Goal: Information Seeking & Learning: Understand process/instructions

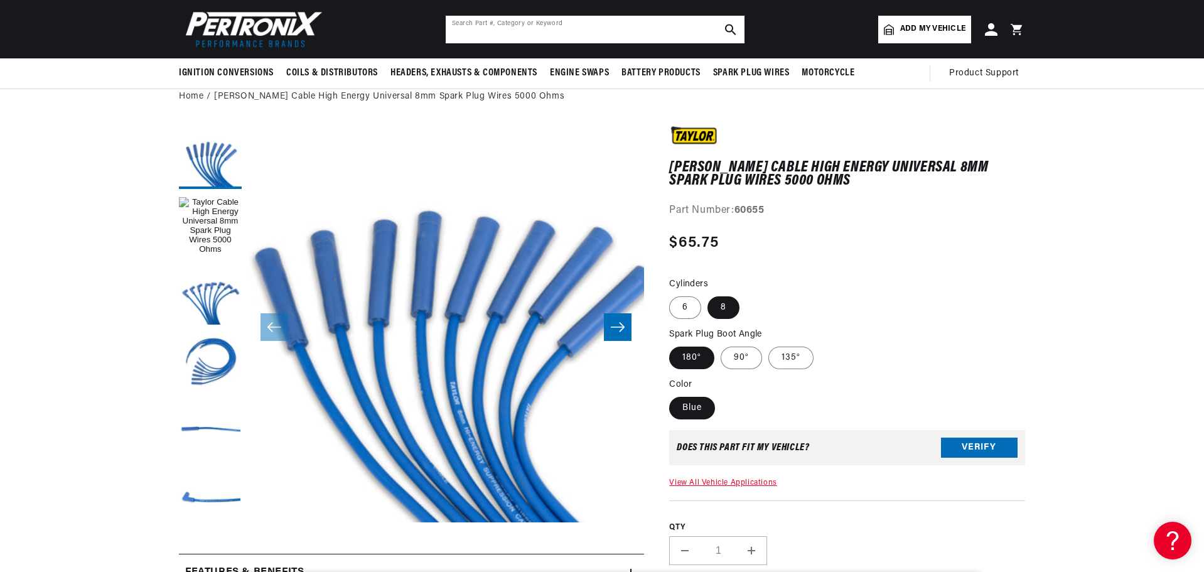
click at [595, 31] on input "text" at bounding box center [595, 30] width 299 height 28
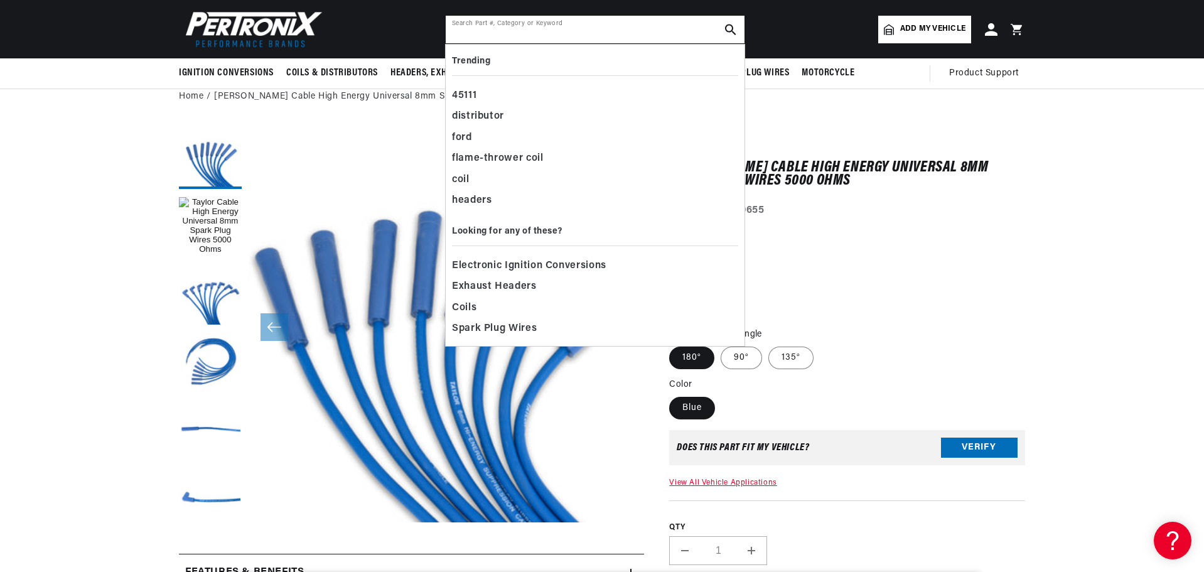
scroll to position [0, 1568]
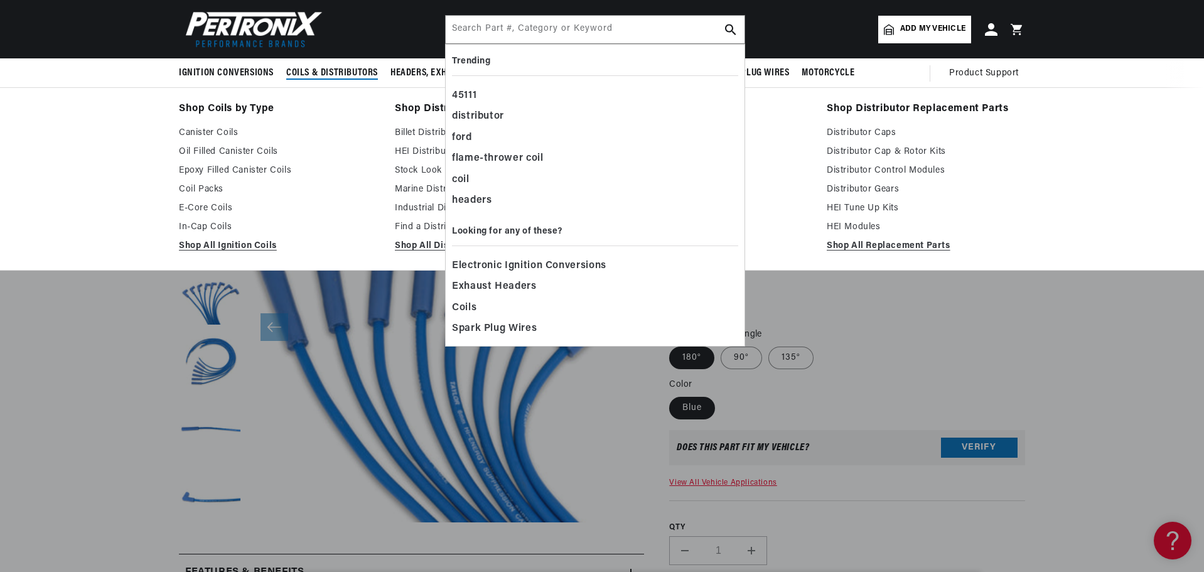
click at [78, 102] on div "Shop Coils by Type Canister Coils Oil Filled Canister Coils Epoxy Filled Canist…" at bounding box center [602, 178] width 1204 height 183
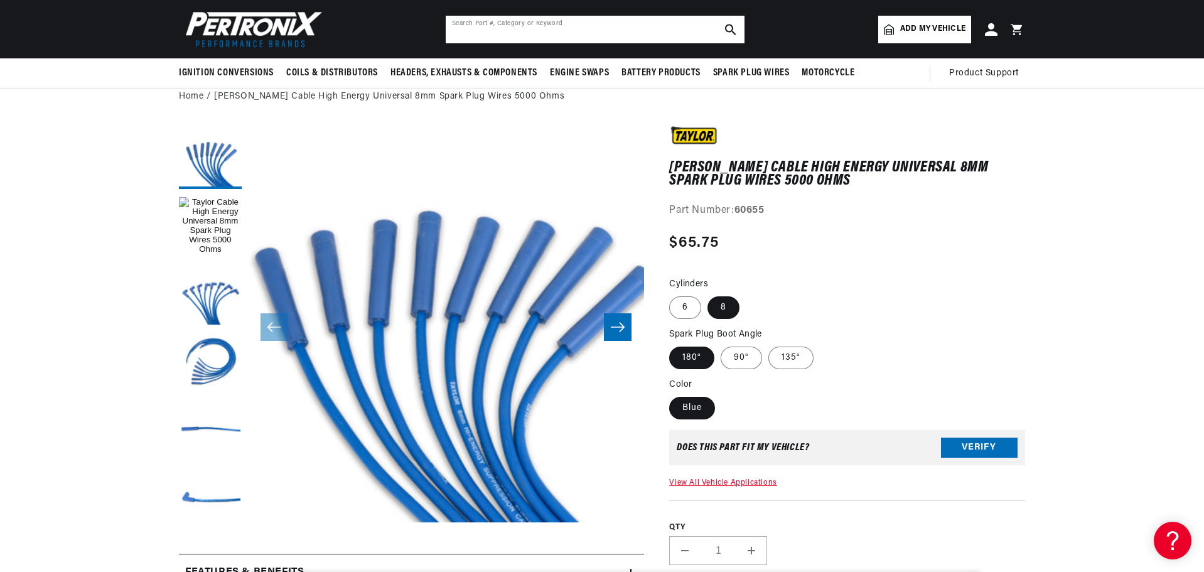
click at [564, 24] on input "text" at bounding box center [595, 30] width 299 height 28
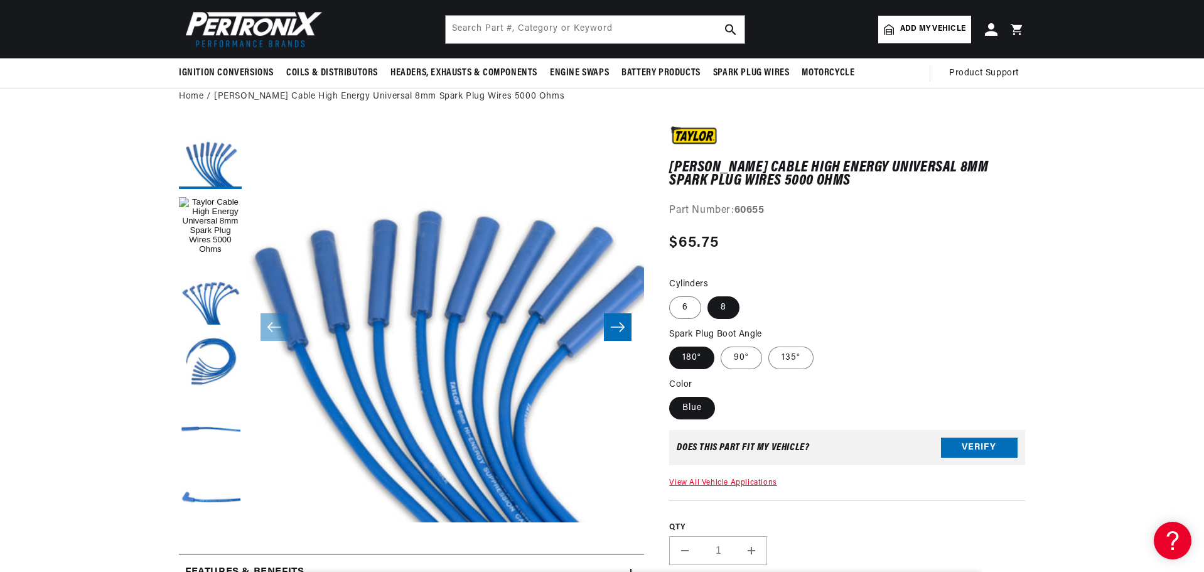
scroll to position [0, 784]
click at [613, 14] on header "BETTER SEARCH RESULTS Add your vehicle's year, make, and model to find parts be…" at bounding box center [601, 29] width 909 height 58
click at [605, 21] on input "text" at bounding box center [595, 30] width 299 height 28
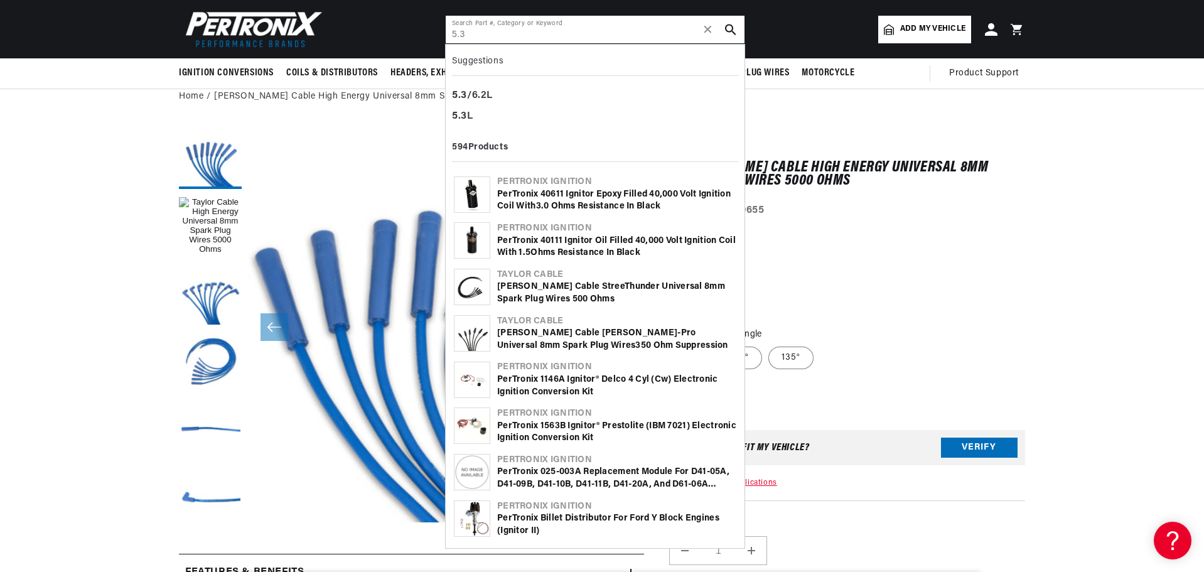
type input "5.3"
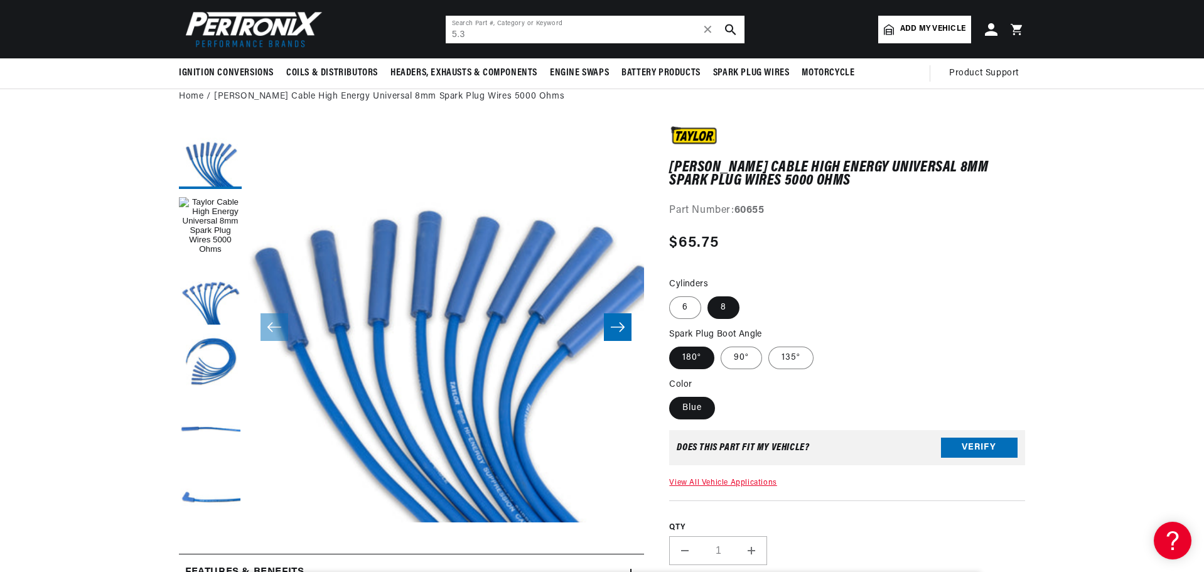
scroll to position [0, 1555]
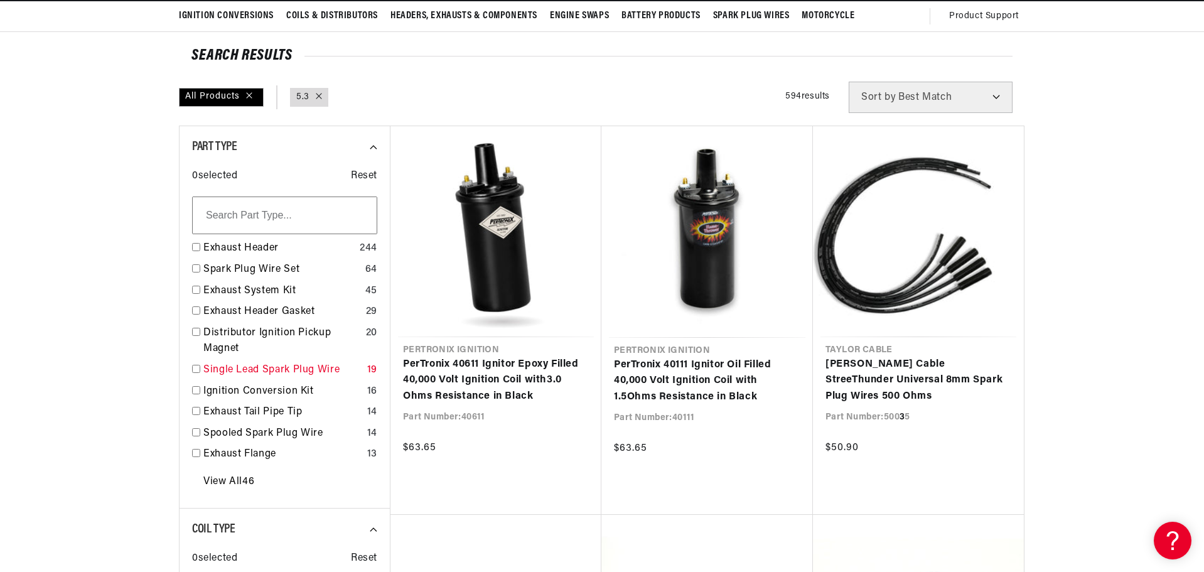
scroll to position [126, 0]
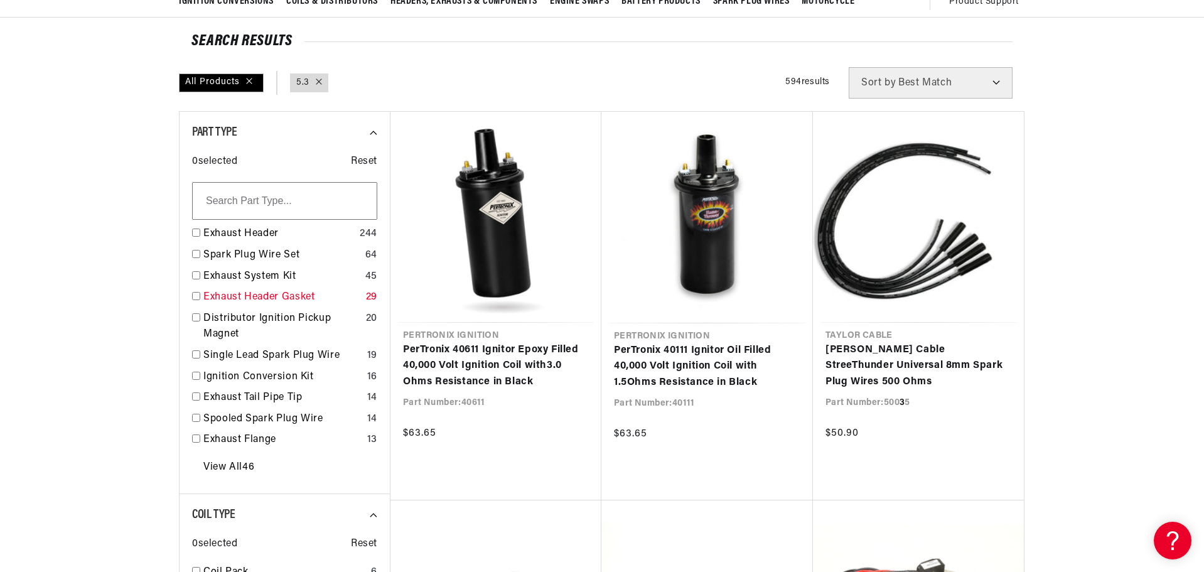
click at [198, 294] on input "checkbox" at bounding box center [196, 296] width 8 height 8
checkbox input "false"
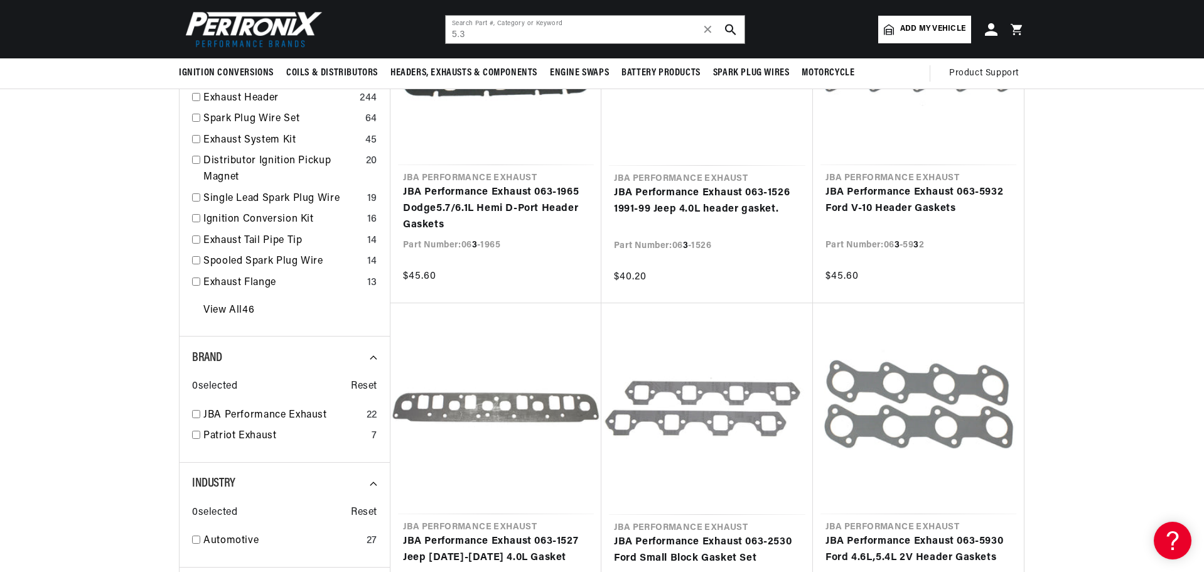
scroll to position [0, 1568]
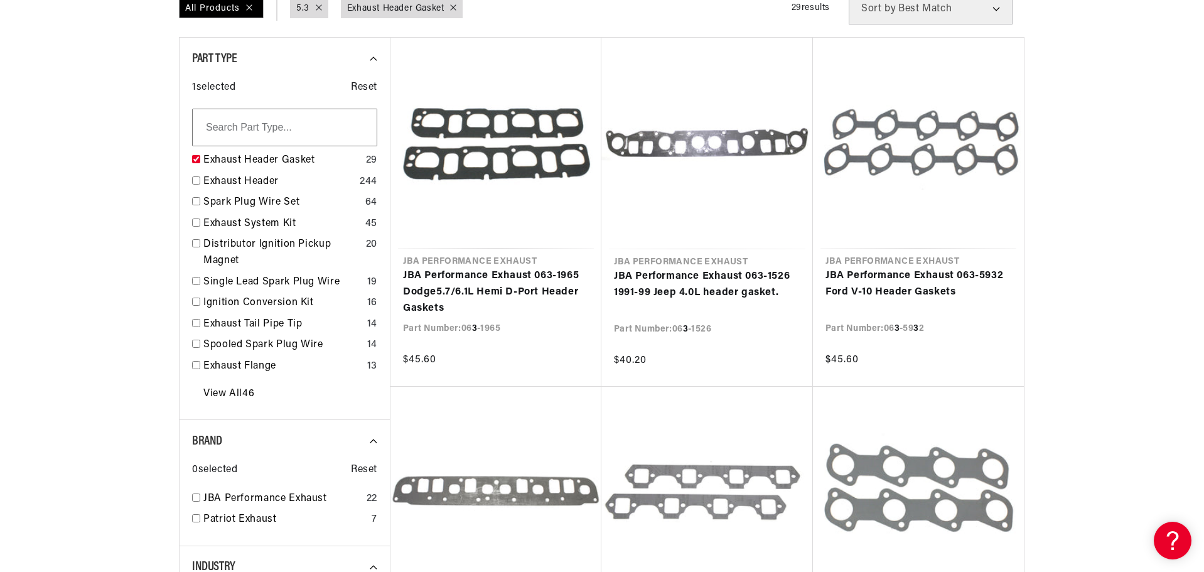
scroll to position [251, 0]
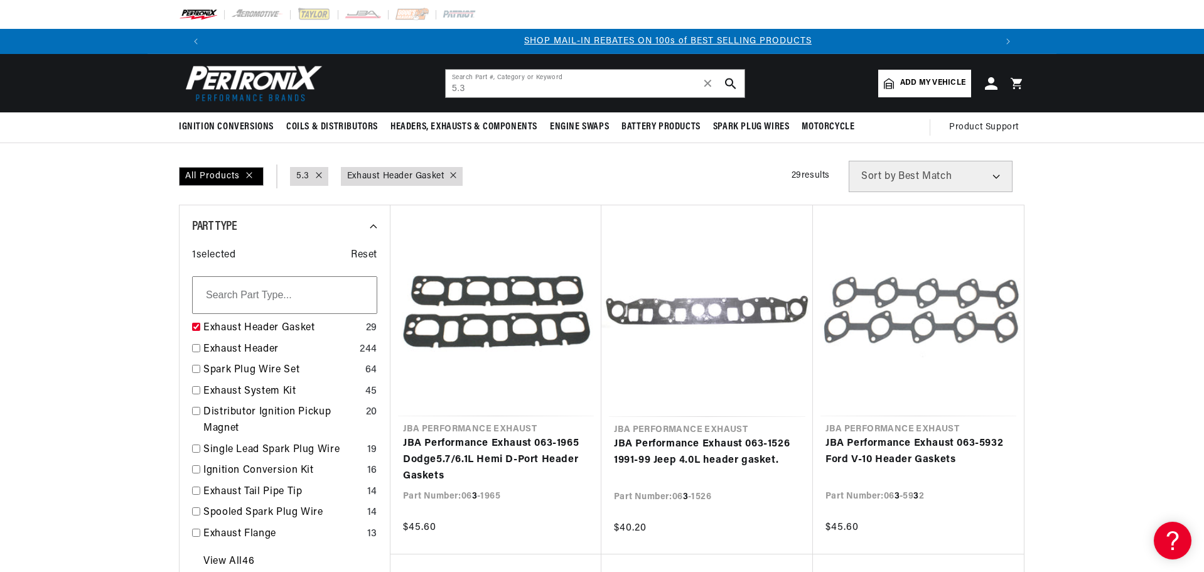
scroll to position [0, 784]
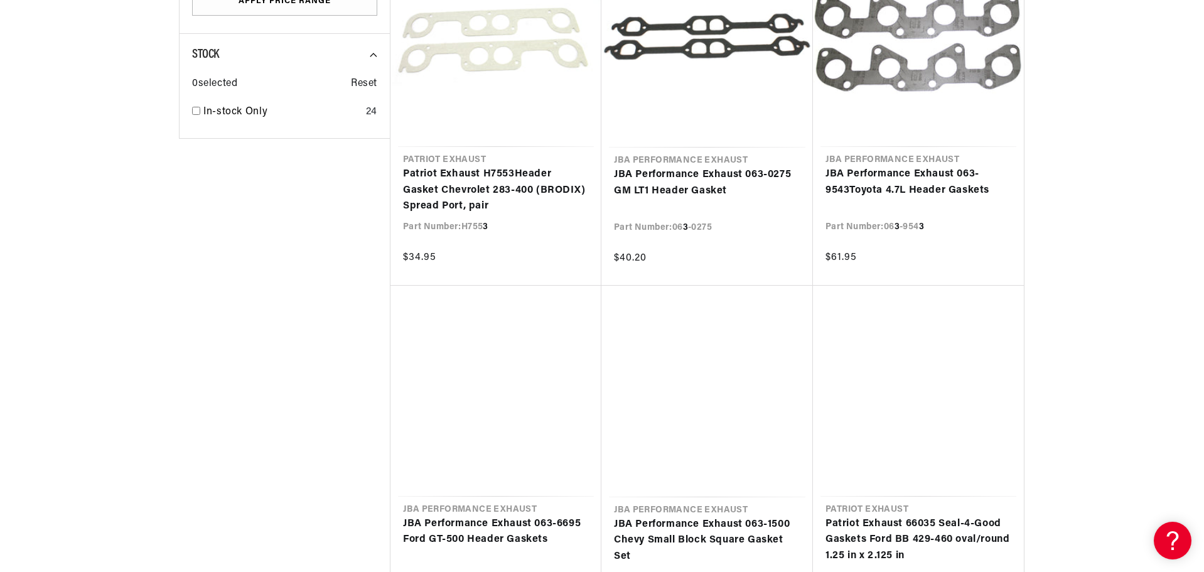
scroll to position [1004, 0]
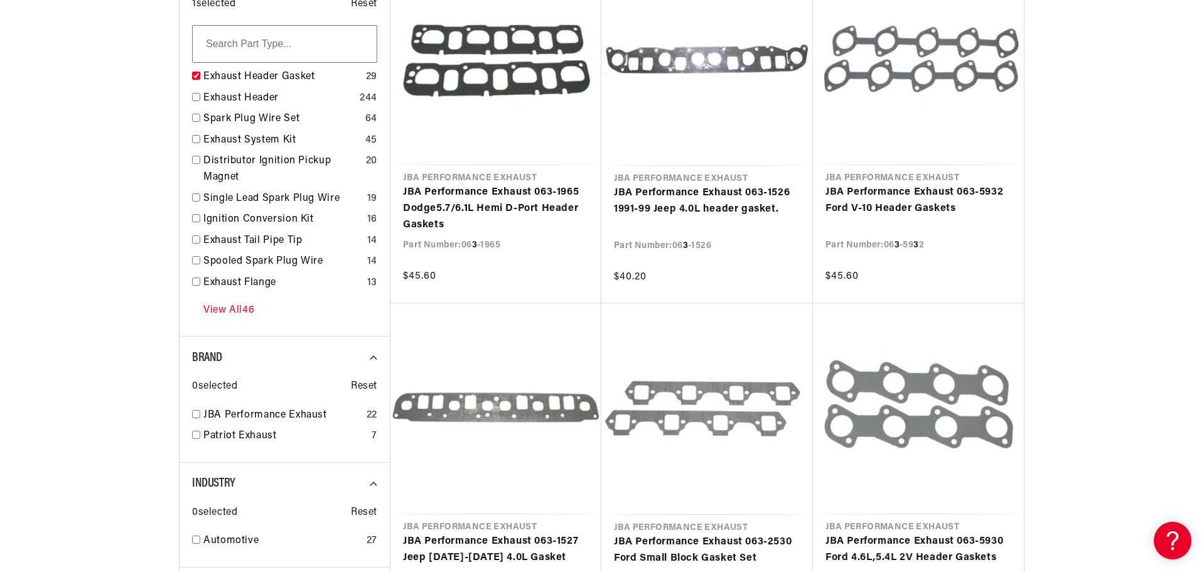
scroll to position [0, 784]
click at [223, 304] on link "View All 46" at bounding box center [228, 310] width 51 height 16
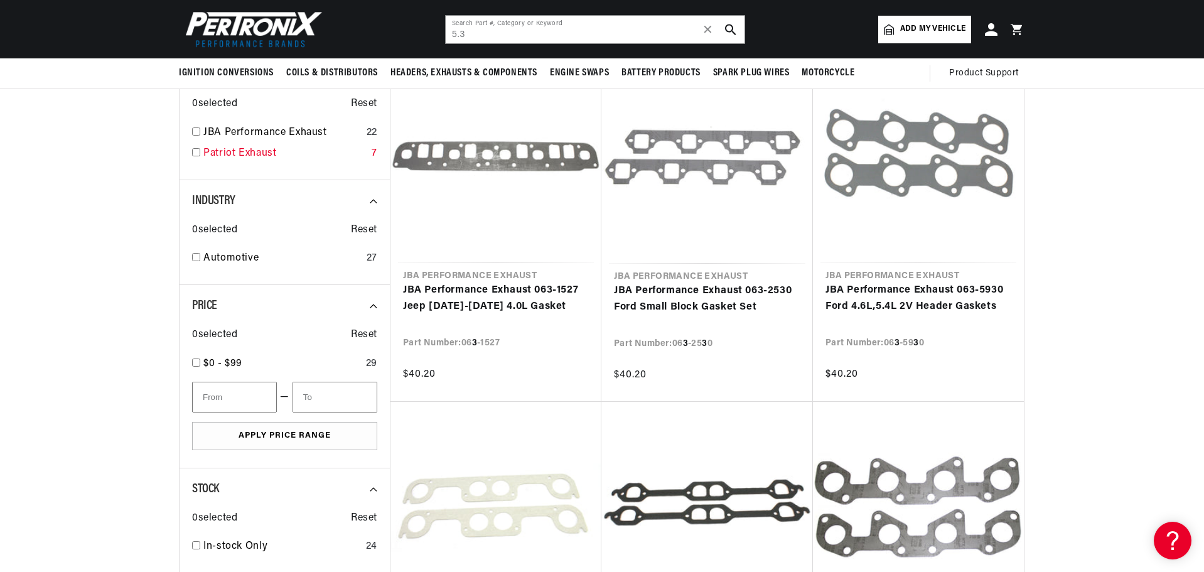
click at [195, 154] on input "checkbox" at bounding box center [196, 152] width 8 height 8
checkbox input "true"
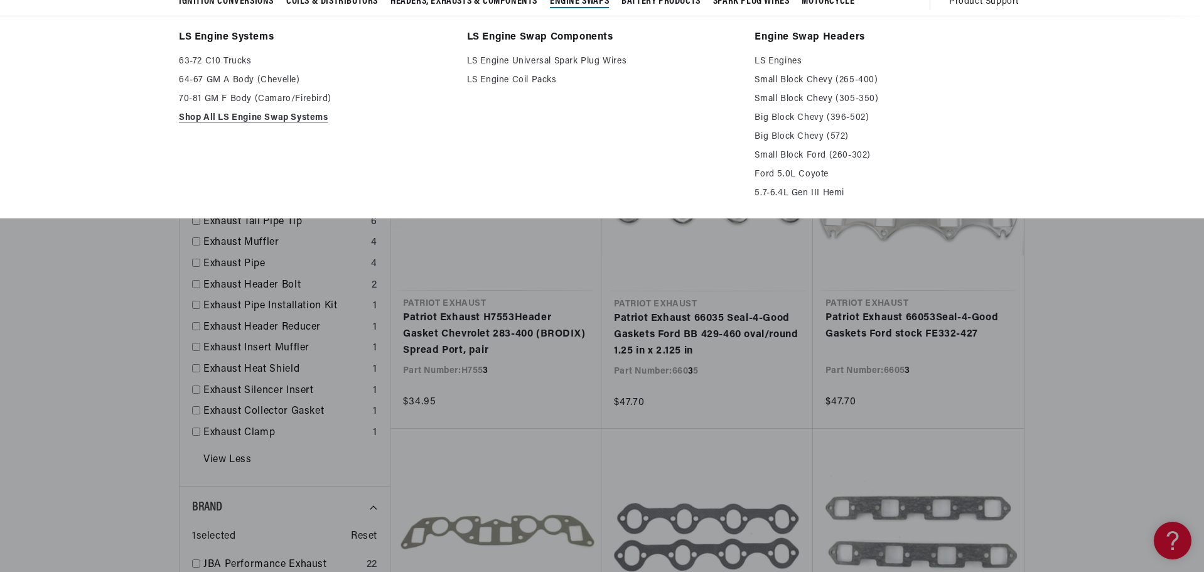
scroll to position [0, 1568]
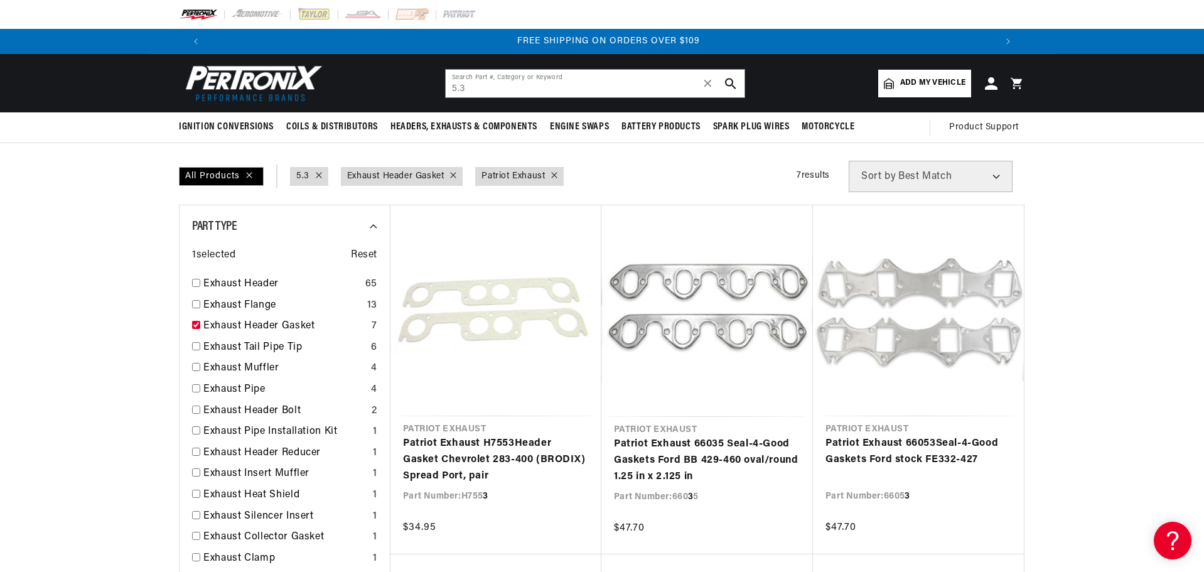
click at [582, 63] on header "BETTER SEARCH RESULTS Add your vehicle's year, make, and model to find parts be…" at bounding box center [601, 83] width 909 height 58
click at [572, 85] on input "5.3" at bounding box center [595, 84] width 299 height 28
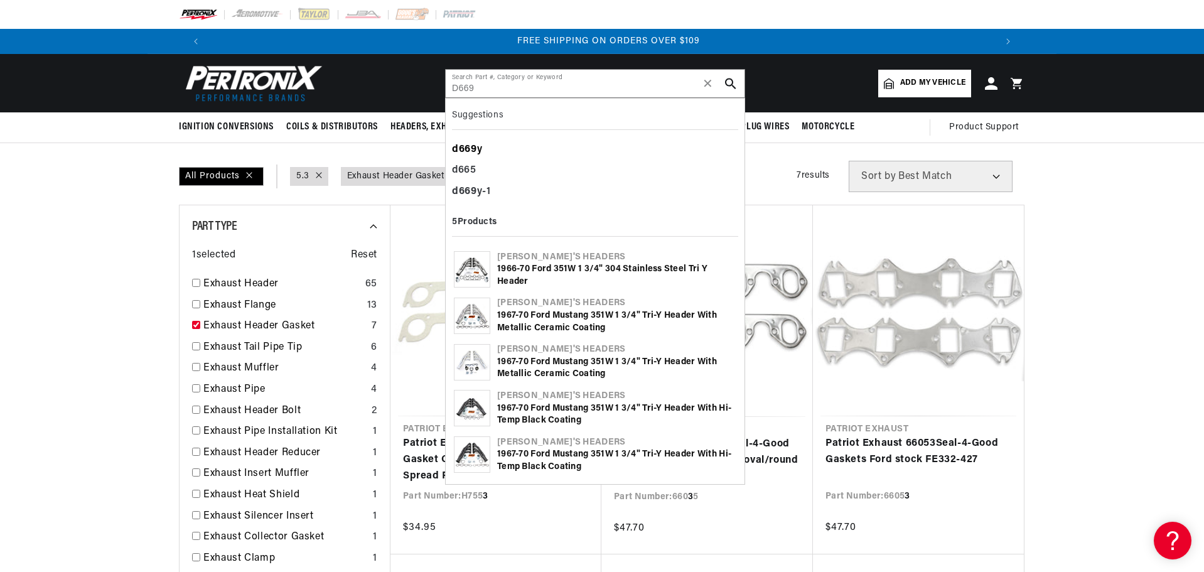
click at [481, 149] on div "d669 y" at bounding box center [595, 149] width 286 height 21
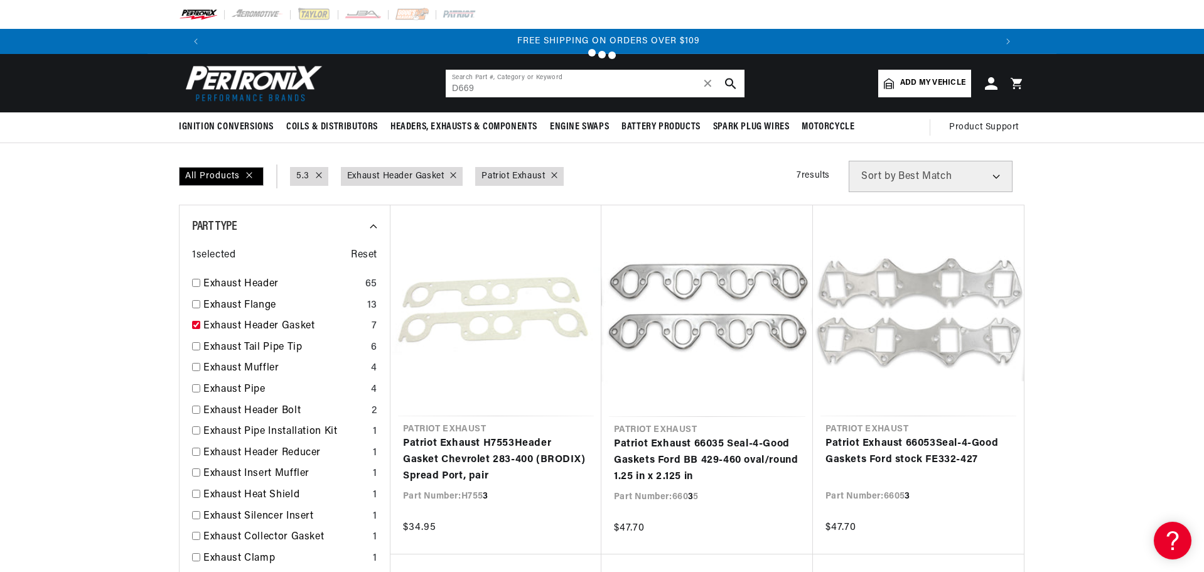
type input "d669y"
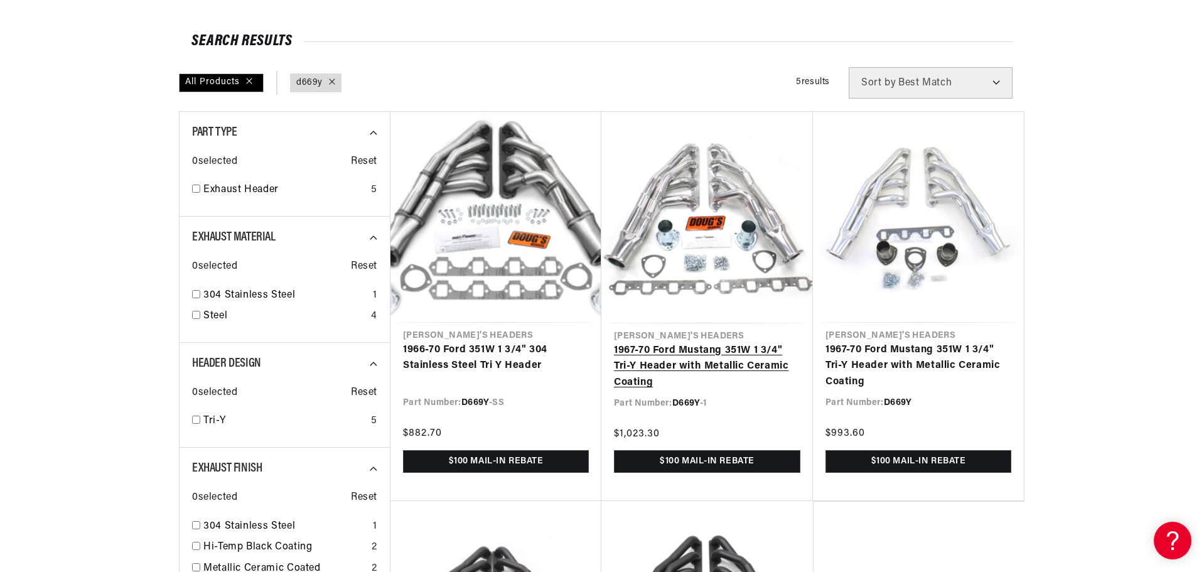
scroll to position [188, 0]
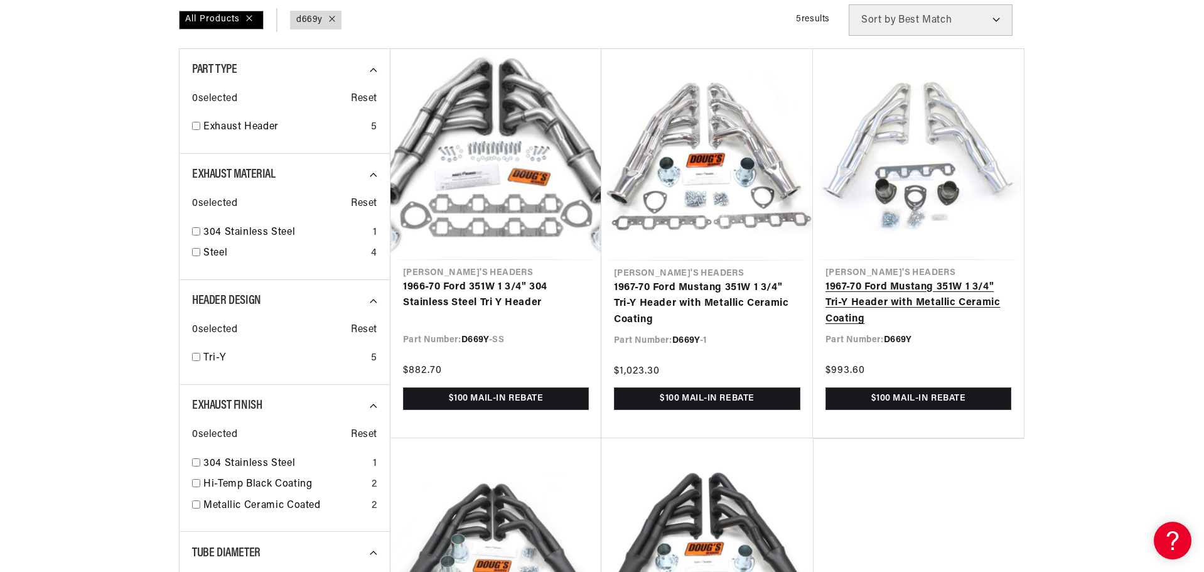
click at [901, 306] on link "1967-70 Ford Mustang 351W 1 3/4" Tri-Y Header with Metallic Ceramic Coating" at bounding box center [918, 303] width 186 height 48
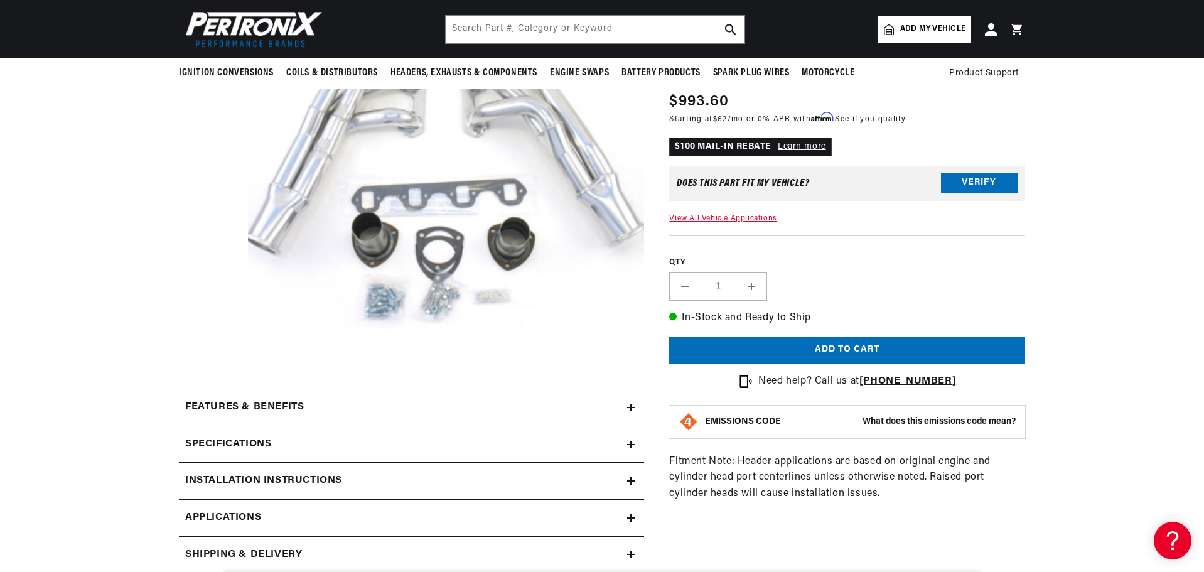
scroll to position [126, 0]
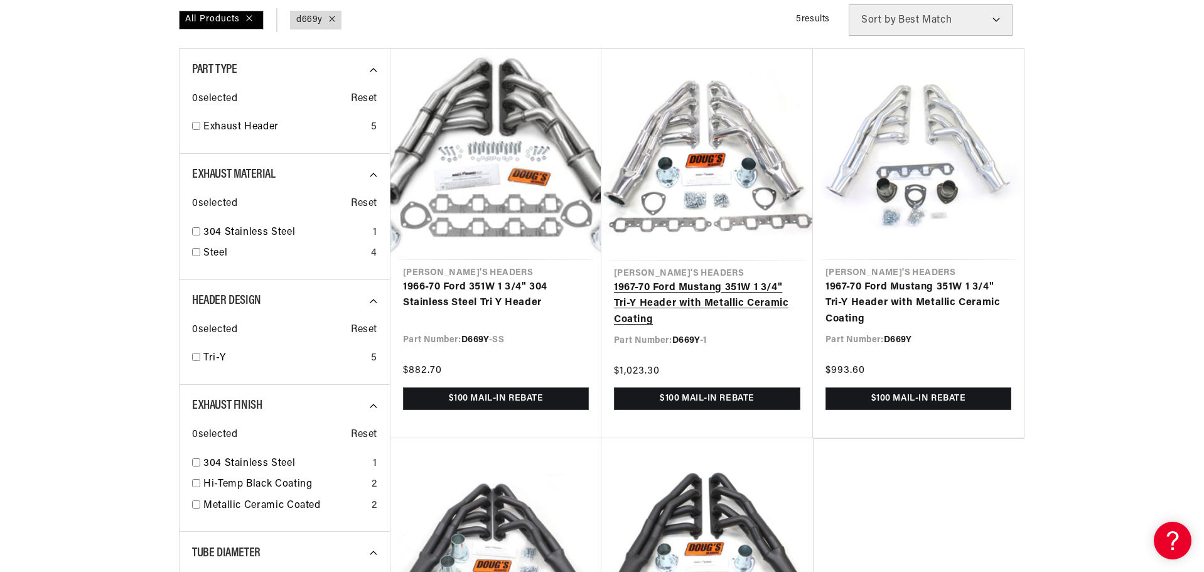
click at [715, 295] on link "1967-70 Ford Mustang 351W 1 3/4" Tri-Y Header with Metallic Ceramic Coating" at bounding box center [707, 304] width 186 height 48
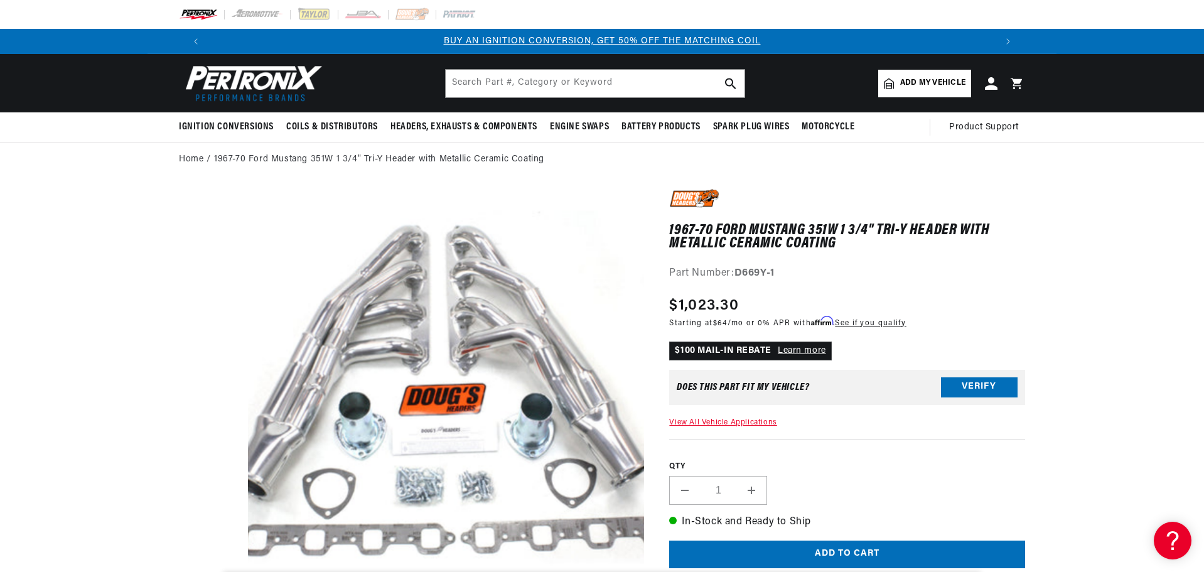
scroll to position [40, 0]
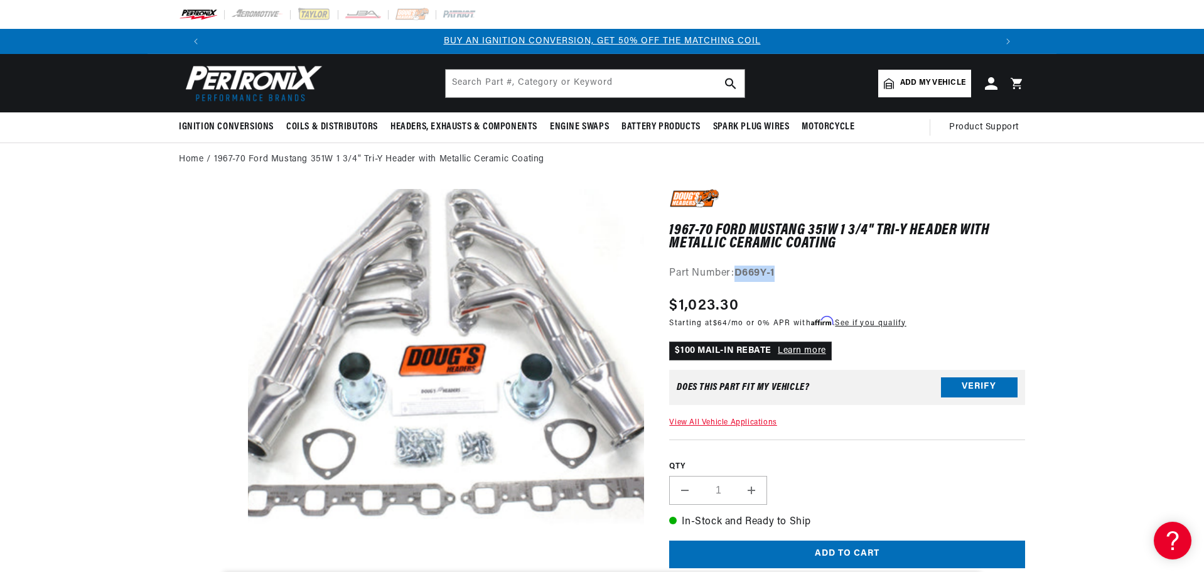
drag, startPoint x: 737, startPoint y: 272, endPoint x: 781, endPoint y: 270, distance: 43.3
click at [781, 270] on div "Part Number: D669Y-1" at bounding box center [847, 273] width 356 height 16
copy strong "D669Y-1"
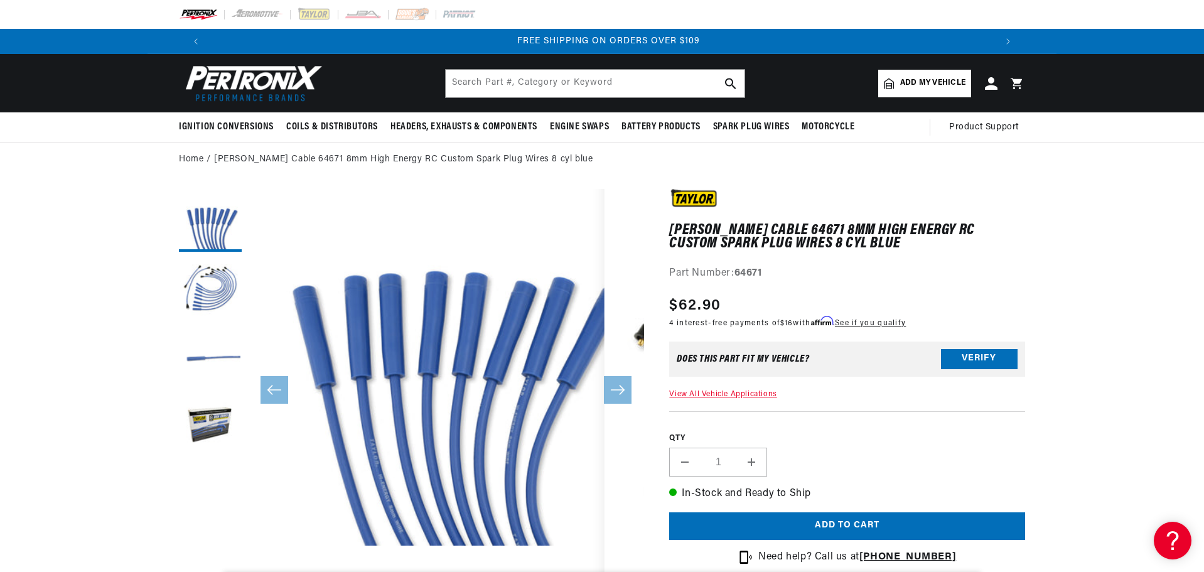
scroll to position [753, 0]
click at [520, 97] on div "Search Part #, Category or Keyword" at bounding box center [595, 83] width 300 height 29
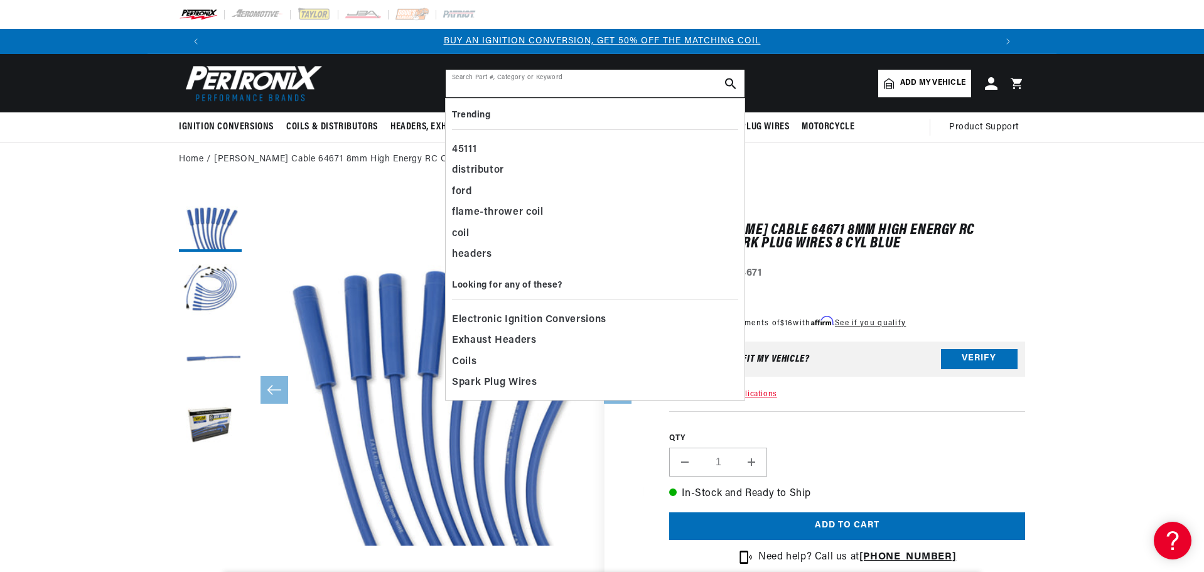
click at [529, 90] on input "text" at bounding box center [595, 84] width 299 height 28
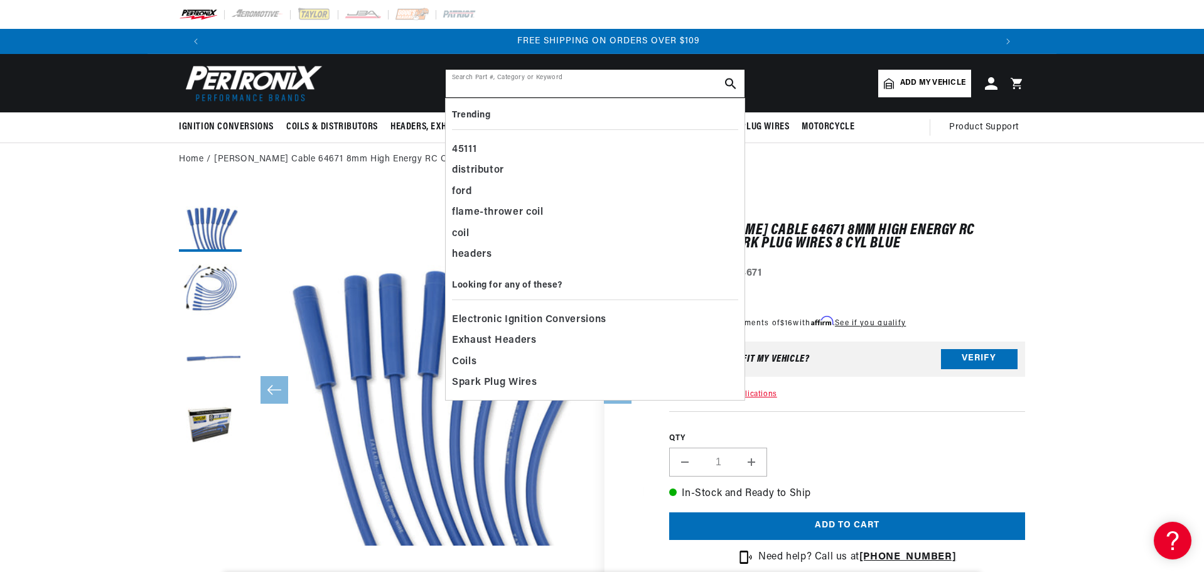
click at [522, 86] on input "text" at bounding box center [595, 84] width 299 height 28
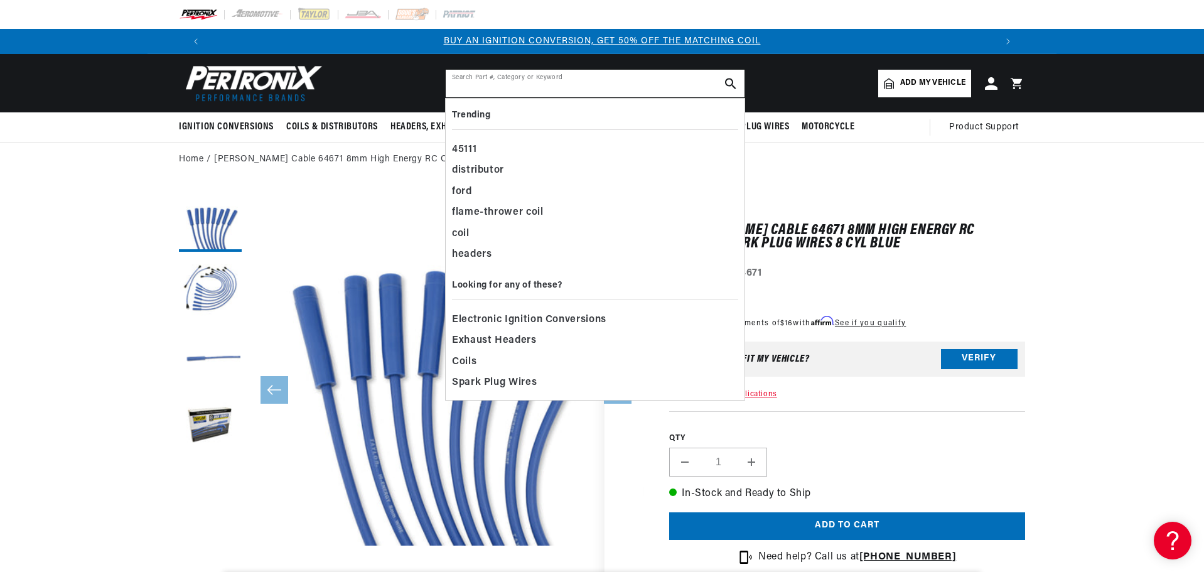
click at [522, 86] on input "text" at bounding box center [595, 84] width 299 height 28
click at [1113, 156] on div "Home Taylor Cable 64671 8mm High Energy RC Custom Spark Plug Wires 8 cyl blue" at bounding box center [602, 160] width 1204 height 14
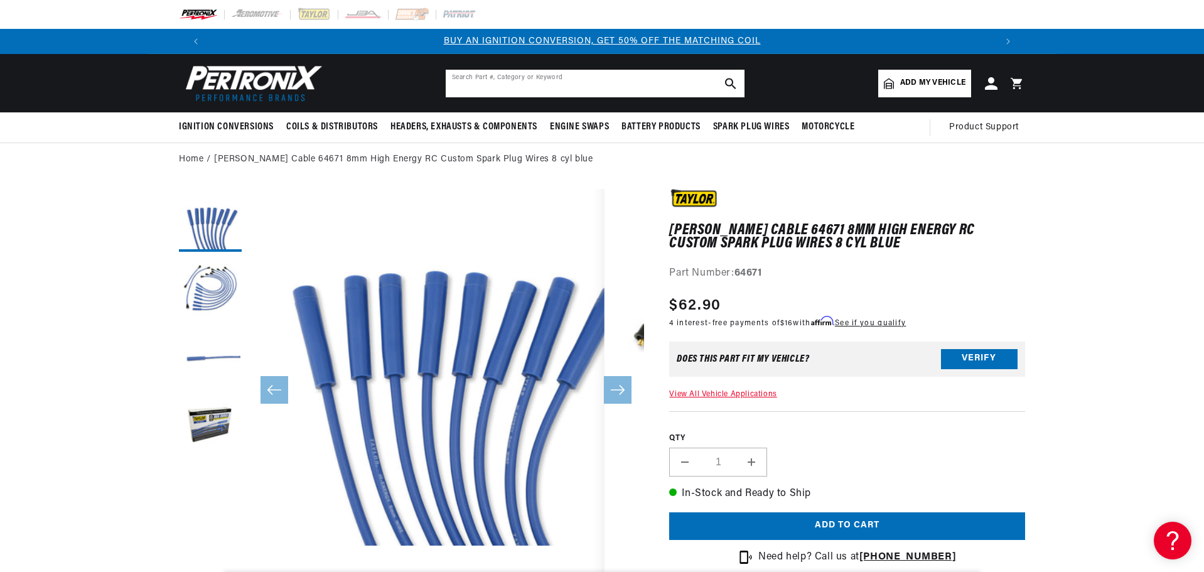
click at [508, 85] on input "text" at bounding box center [595, 84] width 299 height 28
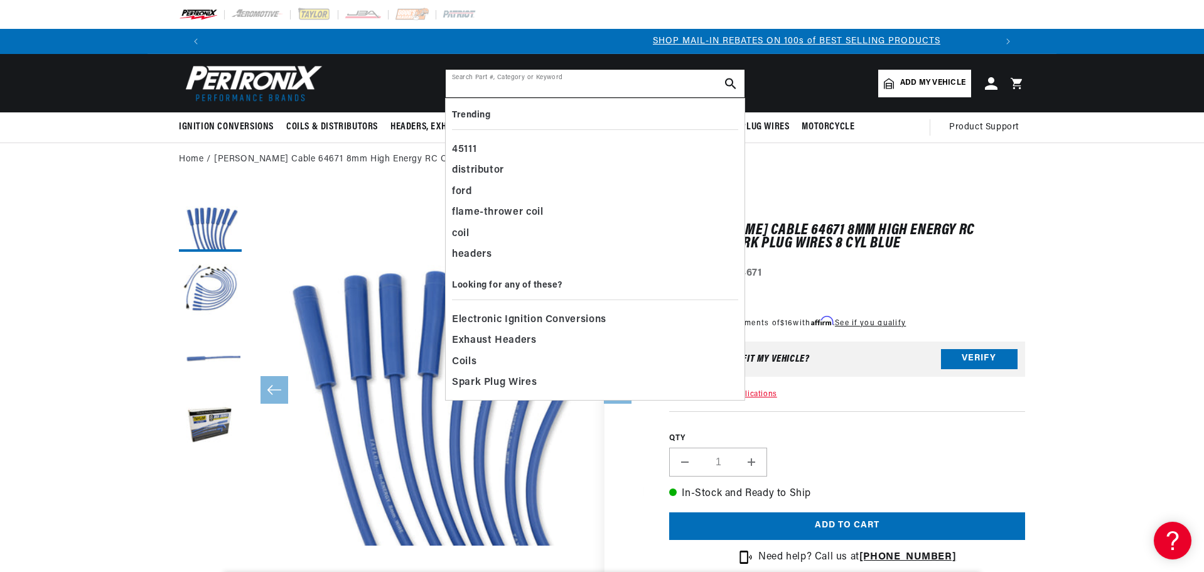
click at [508, 85] on input "text" at bounding box center [595, 84] width 299 height 28
click at [609, 92] on input "text" at bounding box center [595, 84] width 299 height 28
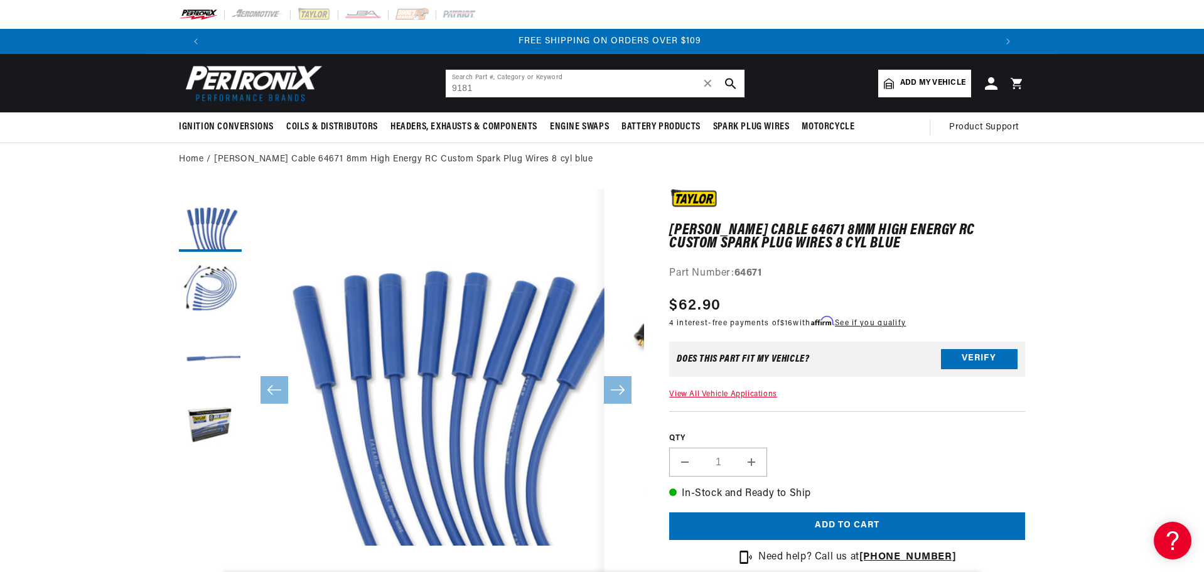
scroll to position [0, 1568]
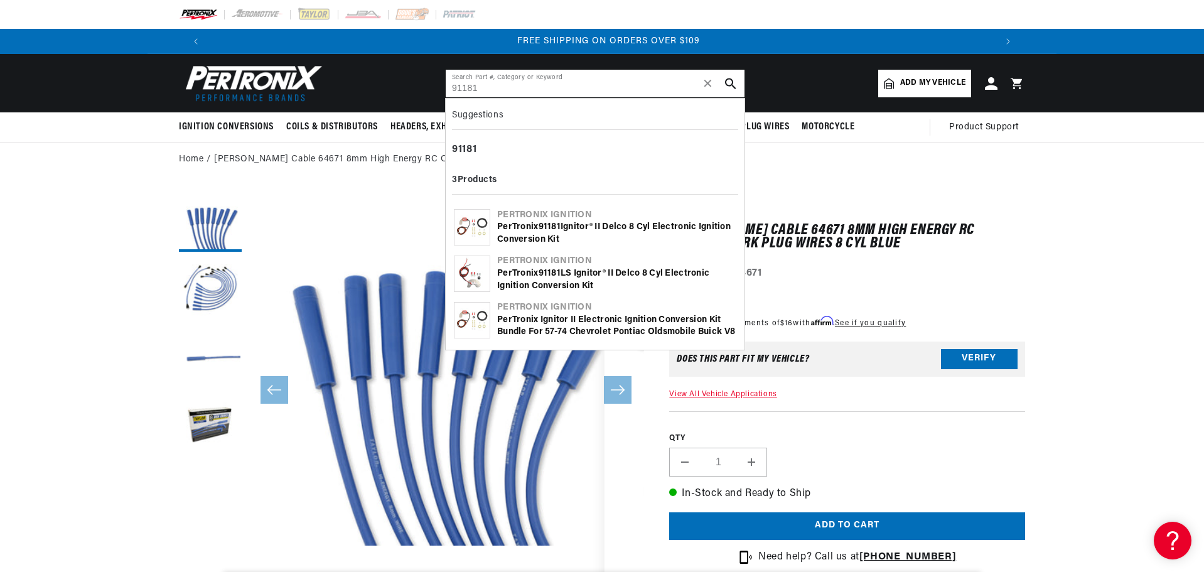
type input "91181"
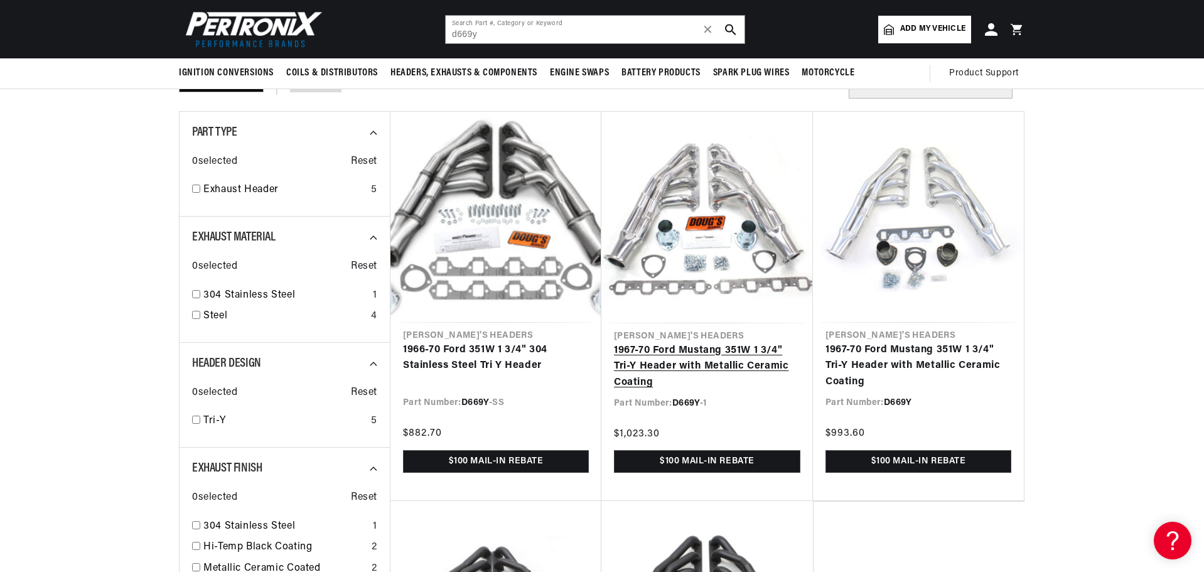
scroll to position [0, 1568]
drag, startPoint x: 709, startPoint y: 375, endPoint x: 1059, endPoint y: 269, distance: 365.7
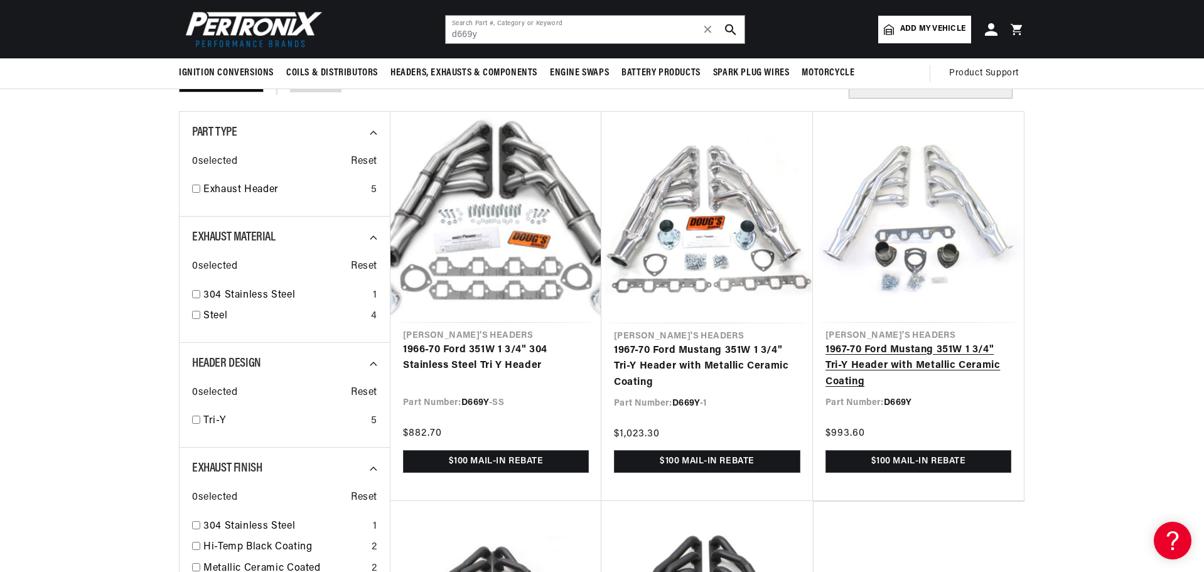
scroll to position [0, 784]
click at [937, 366] on link "1967-70 Ford Mustang 351W 1 3/4" Tri-Y Header with Metallic Ceramic Coating" at bounding box center [918, 366] width 186 height 48
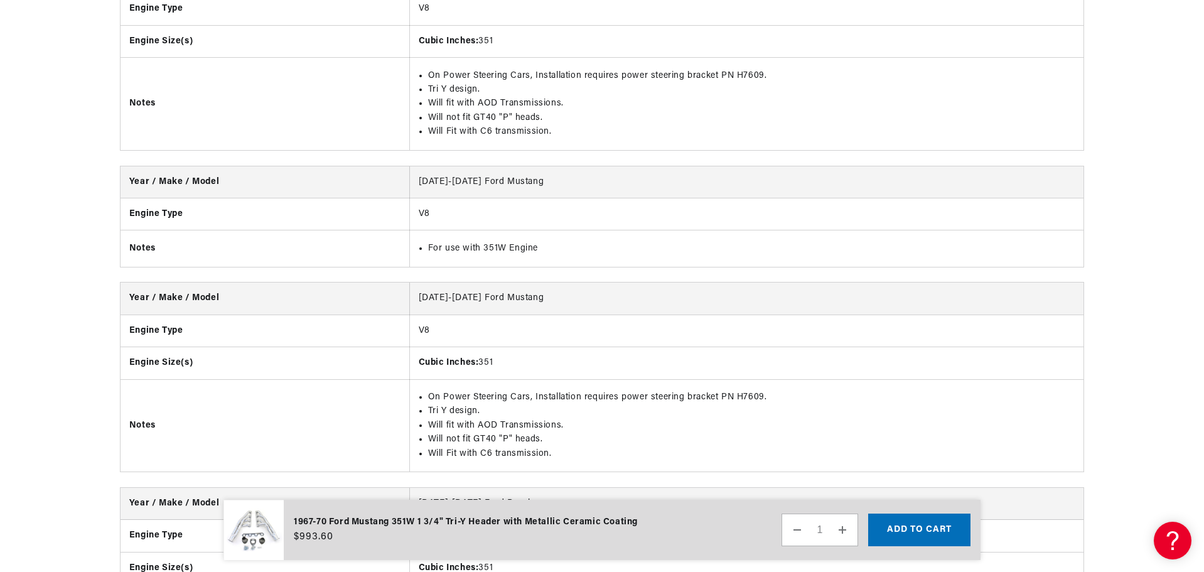
scroll to position [0, 1568]
click at [512, 244] on li "For use with 351W Engine" at bounding box center [751, 249] width 647 height 14
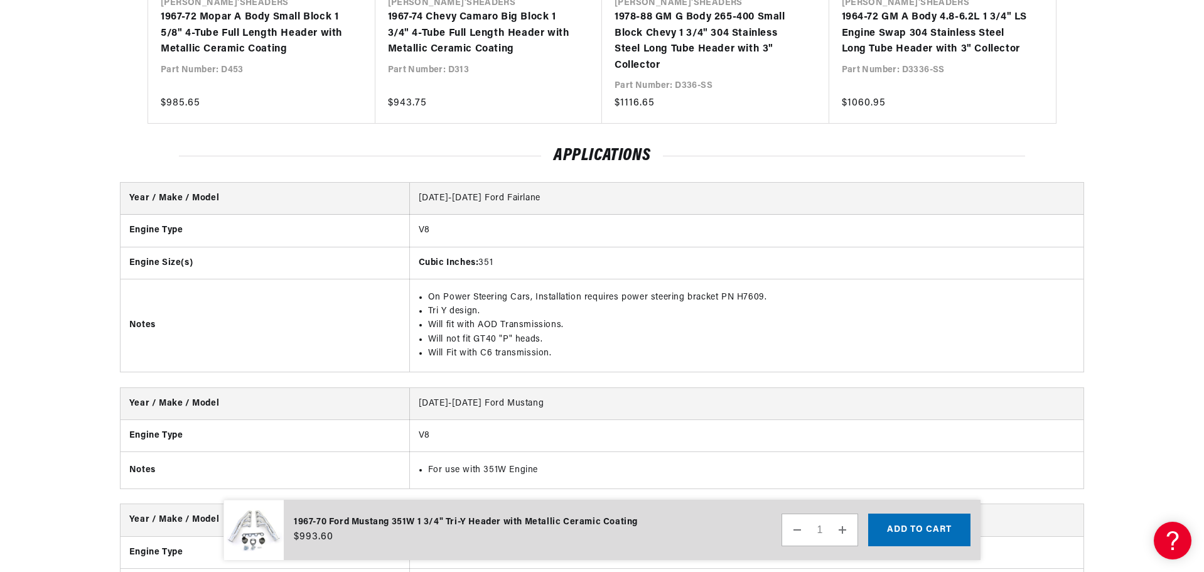
scroll to position [1506, 0]
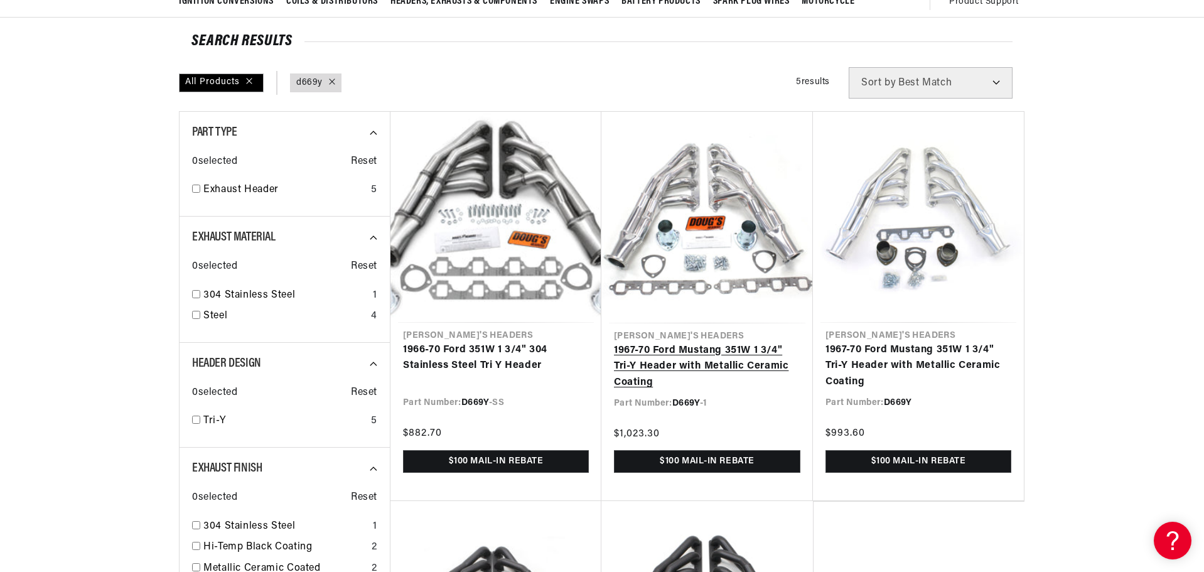
click at [725, 358] on link "1967-70 Ford Mustang 351W 1 3/4" Tri-Y Header with Metallic Ceramic Coating" at bounding box center [707, 367] width 186 height 48
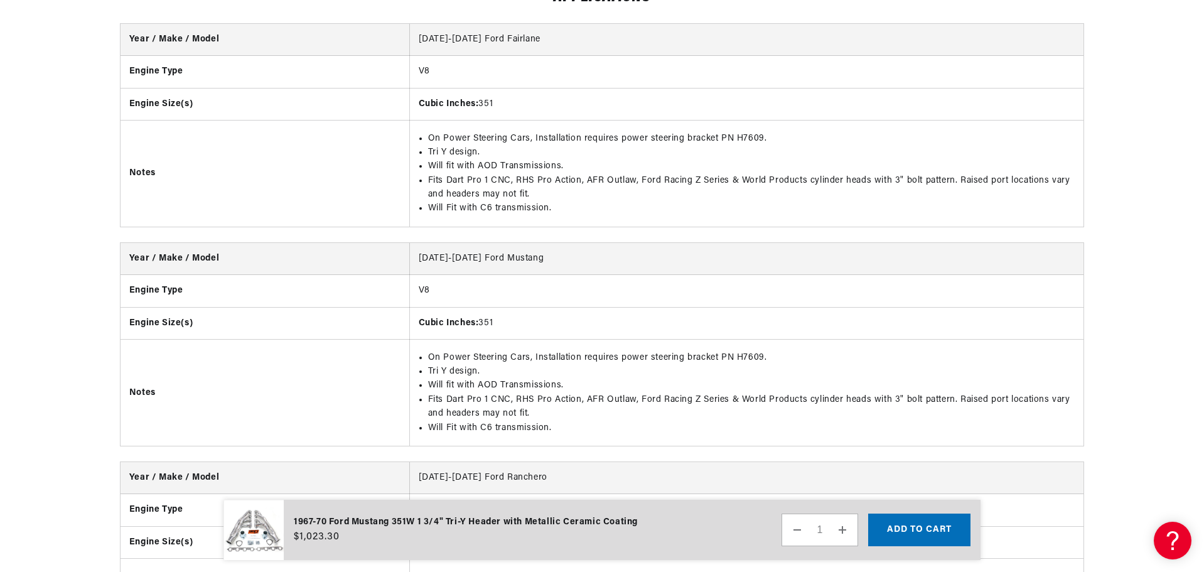
scroll to position [0, 784]
click at [562, 399] on li "Fits Dart Pro 1 CNC, RHS Pro Action, AFR Outlaw, Ford Racing Z Series & World P…" at bounding box center [751, 407] width 647 height 28
click at [554, 387] on li "Will fit with AOD Transmissions." at bounding box center [751, 385] width 647 height 14
click at [623, 415] on li "Fits Dart Pro 1 CNC, RHS Pro Action, AFR Outlaw, Ford Racing Z Series & World P…" at bounding box center [751, 407] width 647 height 28
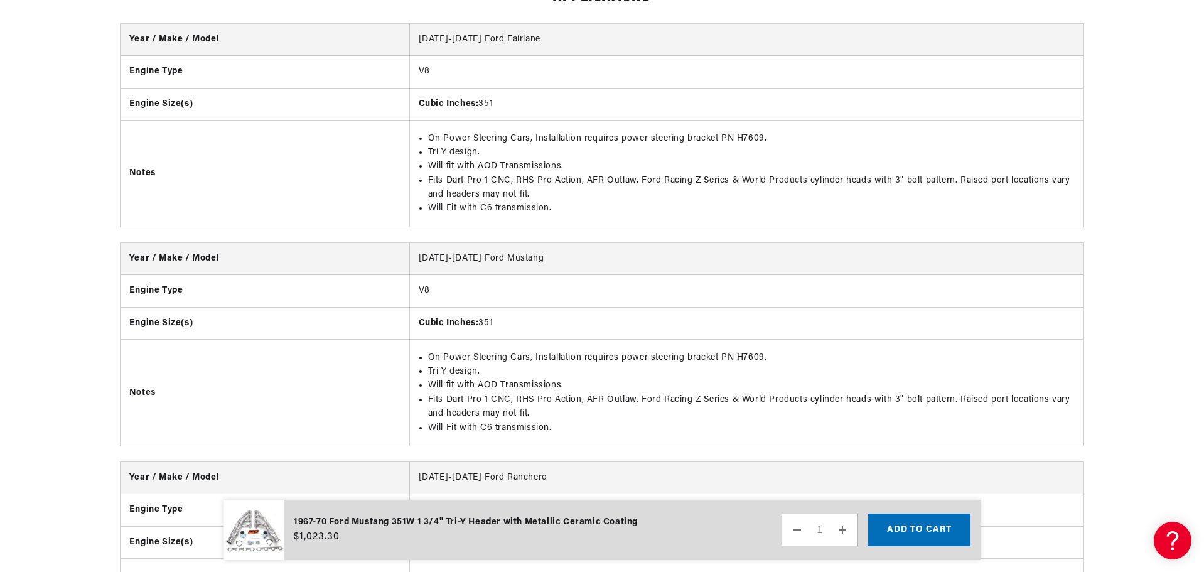
scroll to position [0, 0]
click at [955, 402] on li "Fits Dart Pro 1 CNC, RHS Pro Action, AFR Outlaw, Ford Racing Z Series & World P…" at bounding box center [751, 407] width 647 height 28
click at [875, 403] on li "Fits Dart Pro 1 CNC, RHS Pro Action, AFR Outlaw, Ford Racing Z Series & World P…" at bounding box center [751, 407] width 647 height 28
click at [858, 405] on li "Fits Dart Pro 1 CNC, RHS Pro Action, AFR Outlaw, Ford Racing Z Series & World P…" at bounding box center [751, 407] width 647 height 28
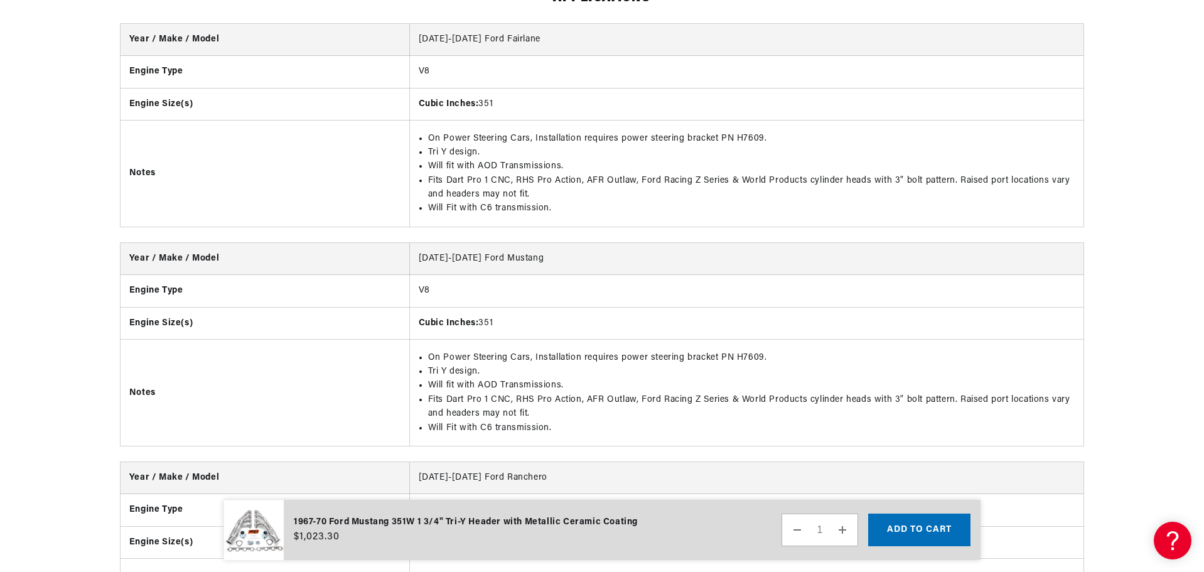
click at [856, 393] on li "Fits Dart Pro 1 CNC, RHS Pro Action, AFR Outlaw, Ford Racing Z Series & World P…" at bounding box center [751, 407] width 647 height 28
click at [850, 400] on li "Fits Dart Pro 1 CNC, RHS Pro Action, AFR Outlaw, Ford Racing Z Series & World P…" at bounding box center [751, 407] width 647 height 28
click at [839, 400] on li "Fits Dart Pro 1 CNC, RHS Pro Action, AFR Outlaw, Ford Racing Z Series & World P…" at bounding box center [751, 407] width 647 height 28
click at [797, 397] on li "Fits Dart Pro 1 CNC, RHS Pro Action, AFR Outlaw, Ford Racing Z Series & World P…" at bounding box center [751, 407] width 647 height 28
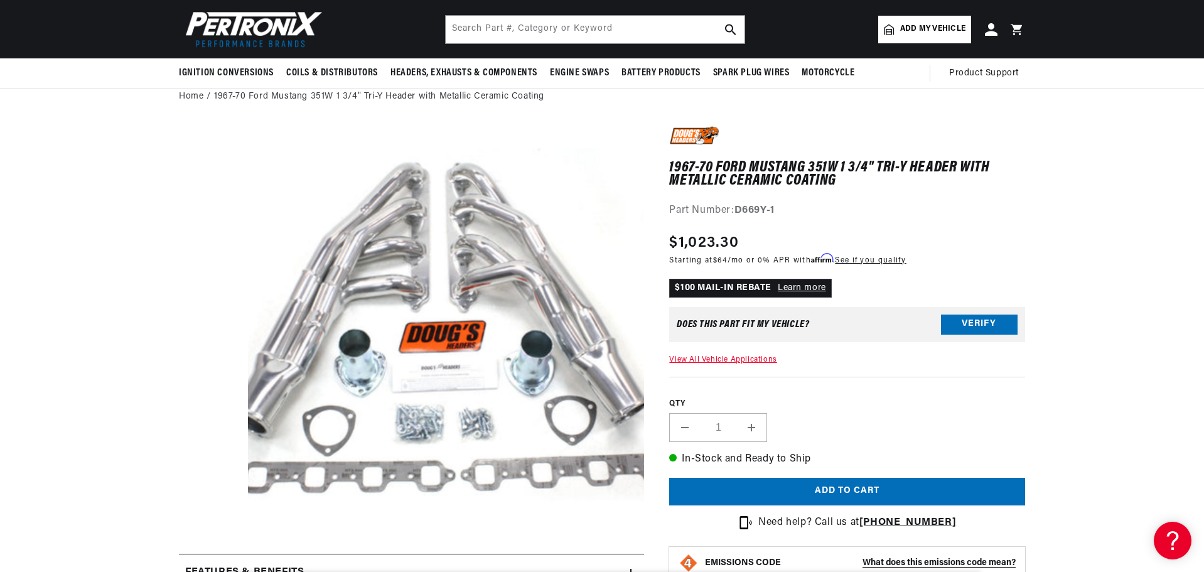
scroll to position [0, 0]
drag, startPoint x: 738, startPoint y: 205, endPoint x: 783, endPoint y: 210, distance: 44.8
click at [783, 210] on div "Part Number: D669Y-1" at bounding box center [847, 211] width 356 height 16
copy strong "D669Y-1"
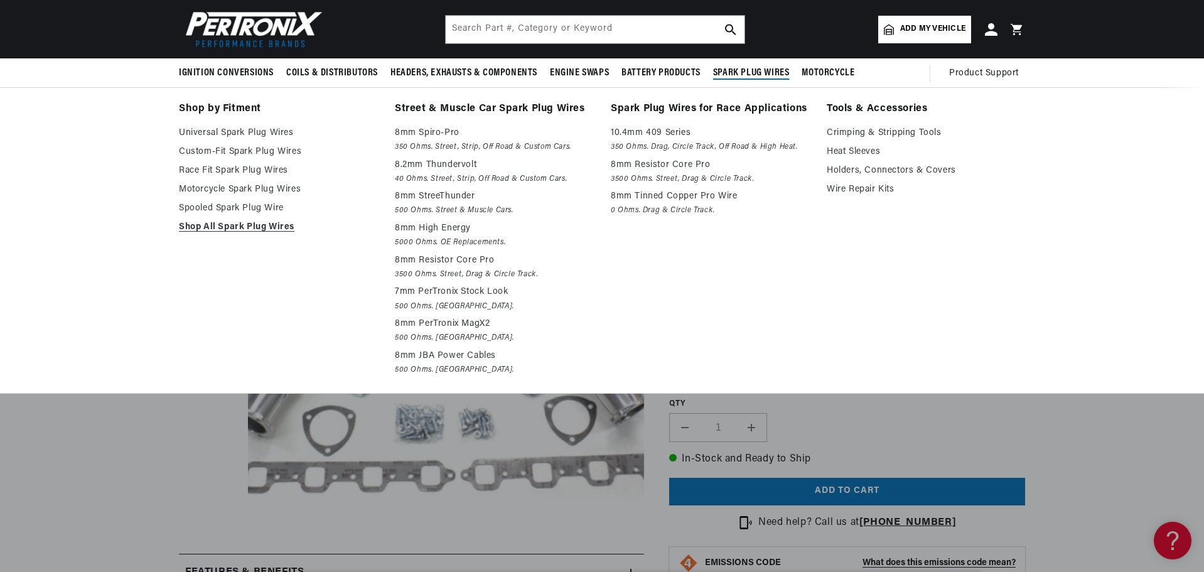
scroll to position [0, 784]
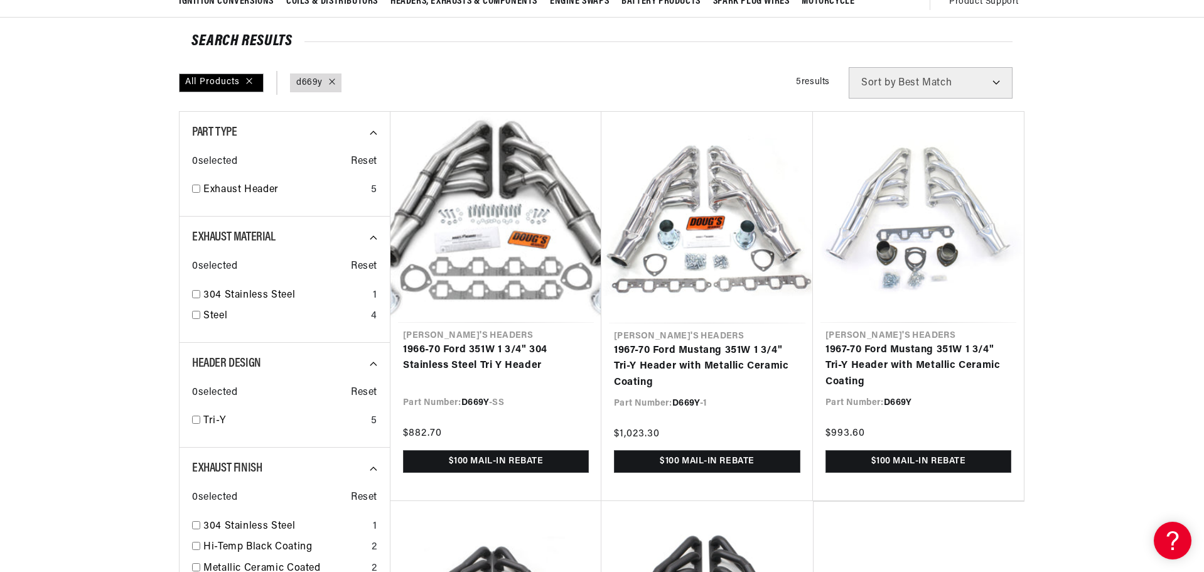
scroll to position [0, 1568]
drag, startPoint x: 1100, startPoint y: 120, endPoint x: 1204, endPoint y: 122, distance: 103.6
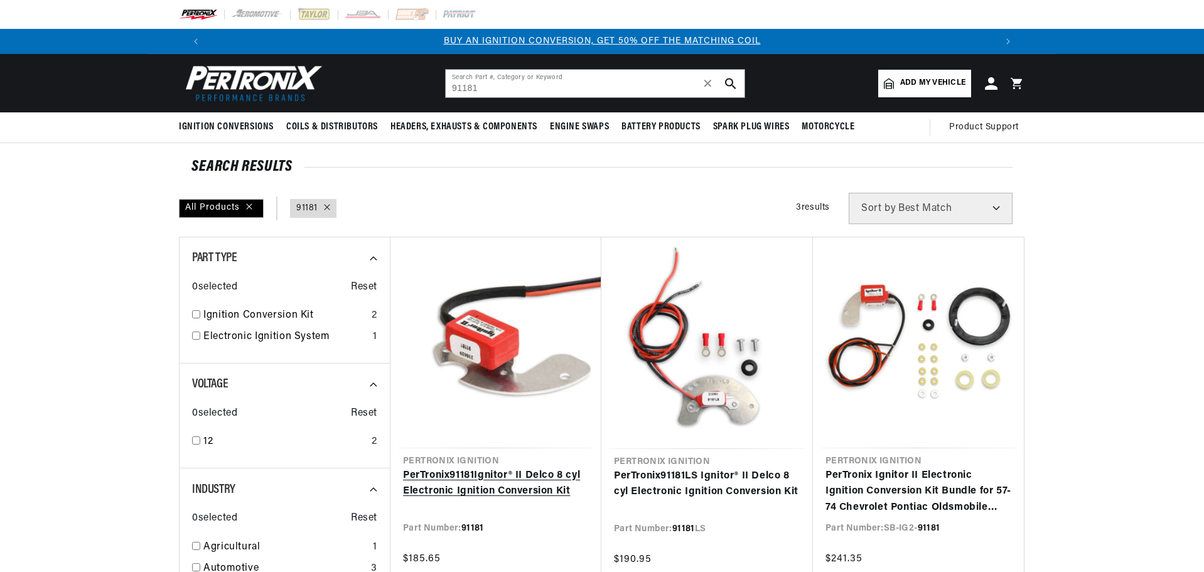
click at [467, 474] on link "PerTronix 91181 Ignitor® II Delco 8 cyl Electronic Ignition Conversion Kit" at bounding box center [496, 484] width 186 height 32
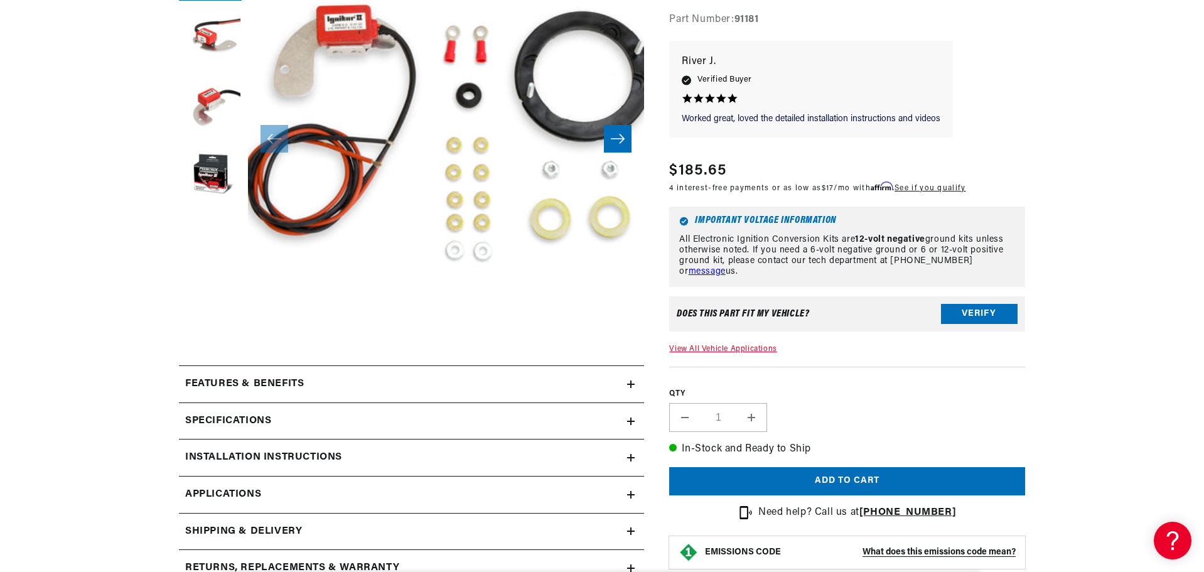
scroll to position [40, 0]
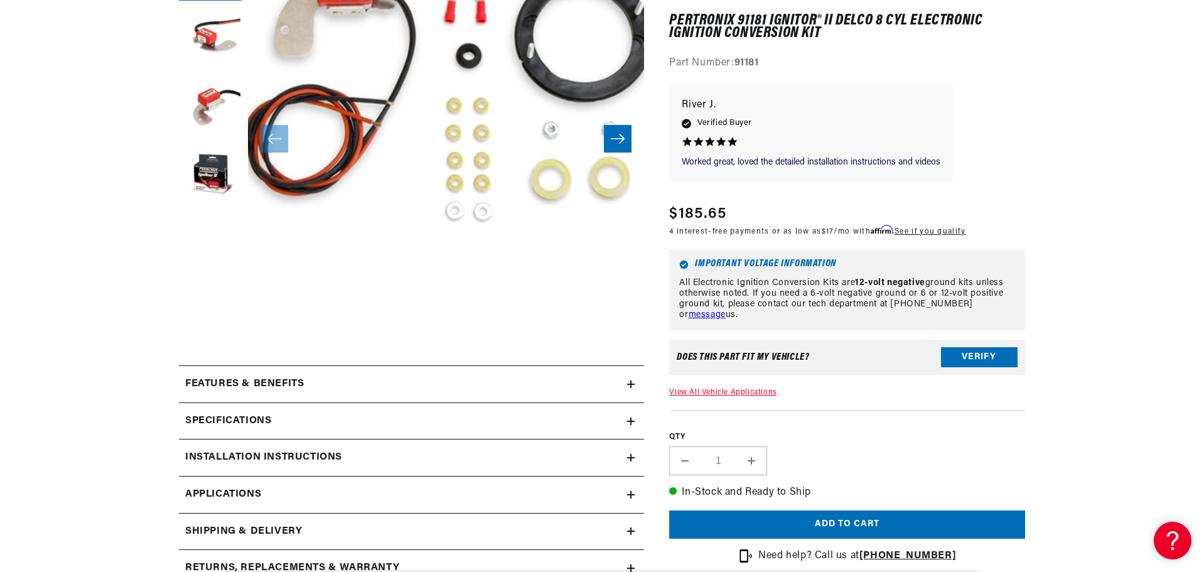
click at [523, 461] on div "Installation instructions" at bounding box center [403, 457] width 448 height 16
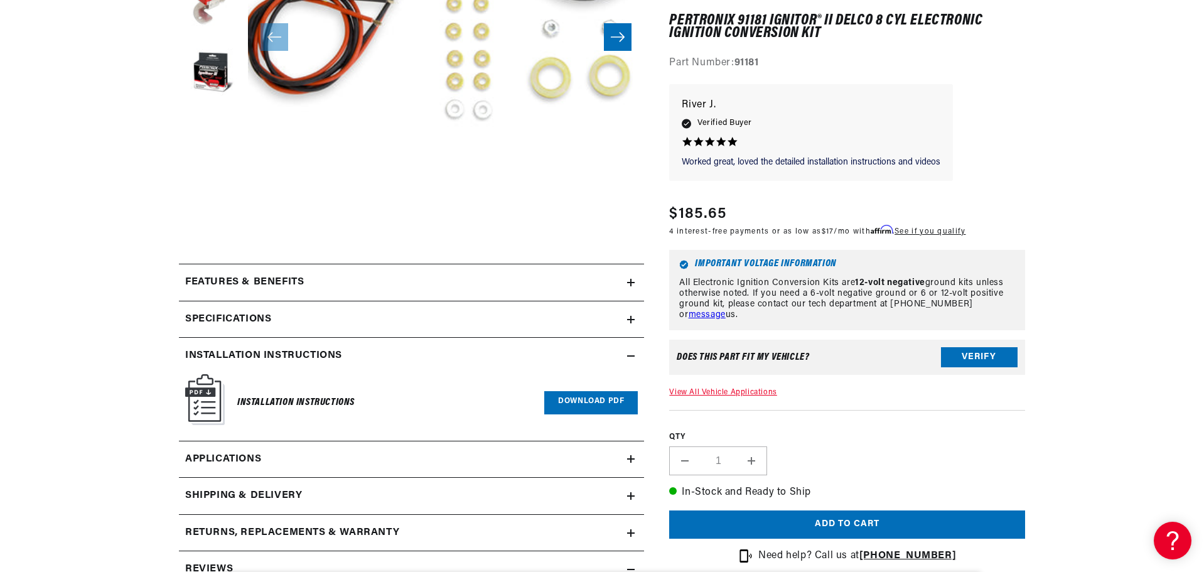
scroll to position [439, 0]
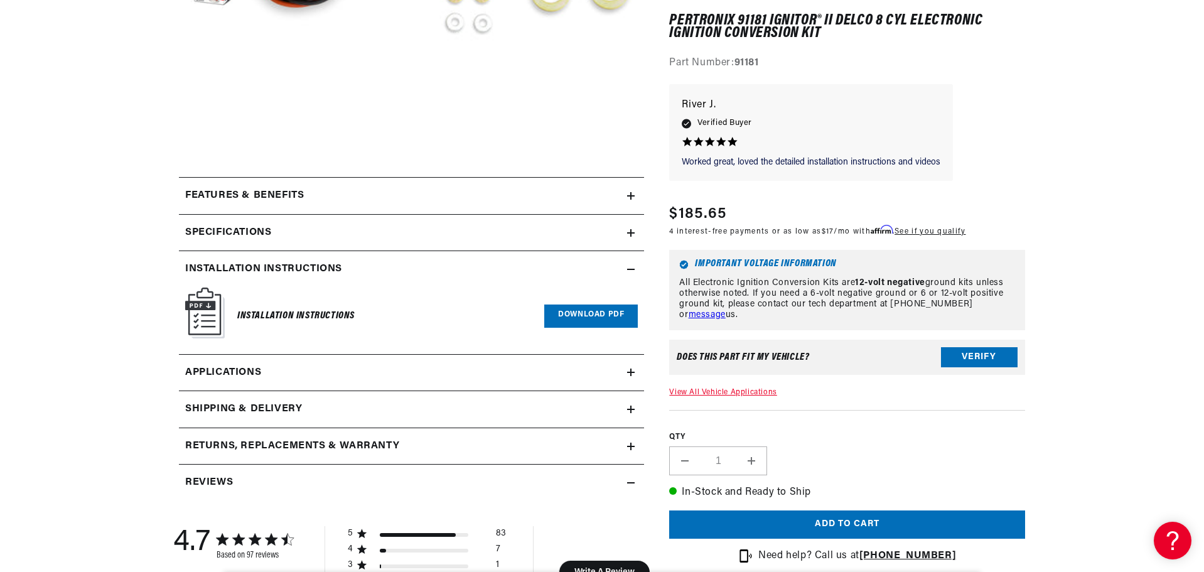
click at [584, 319] on link "Download PDF" at bounding box center [591, 315] width 94 height 23
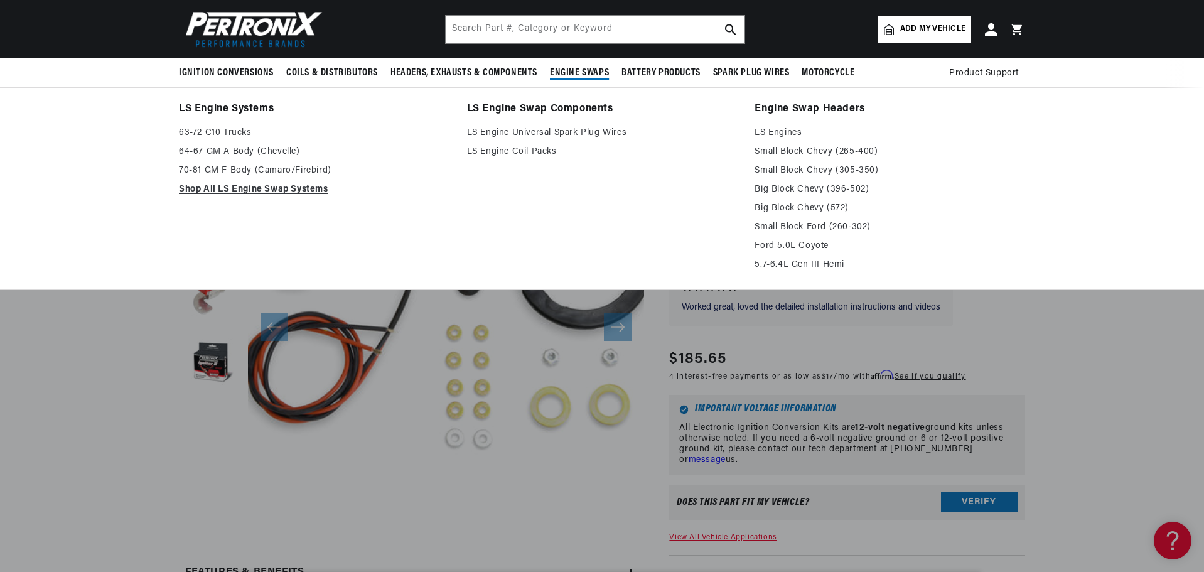
scroll to position [0, 0]
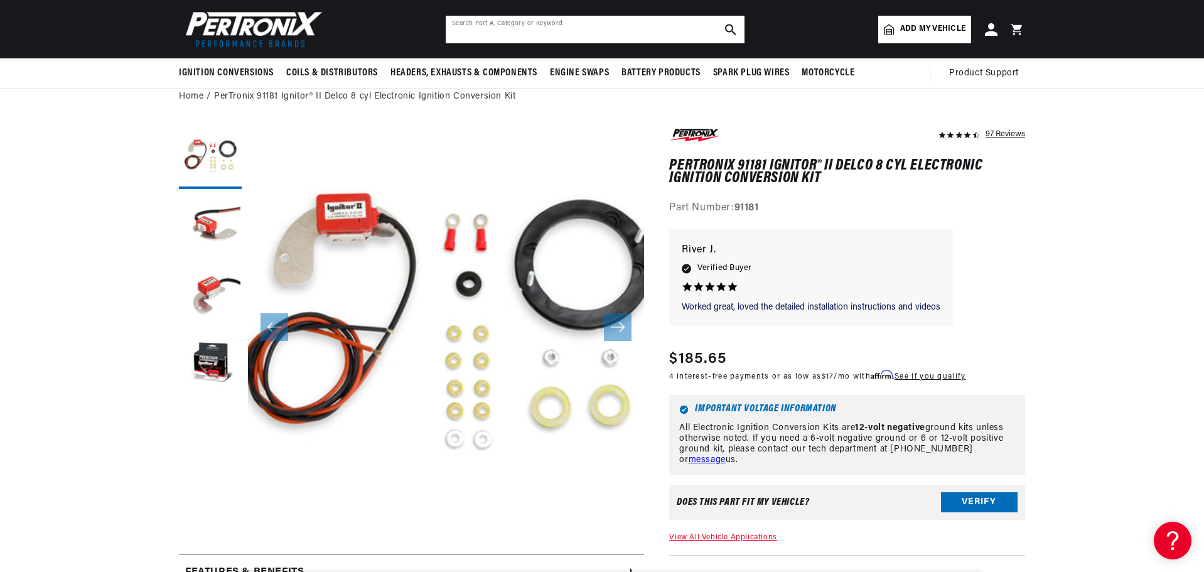
click at [555, 23] on input "text" at bounding box center [595, 30] width 299 height 28
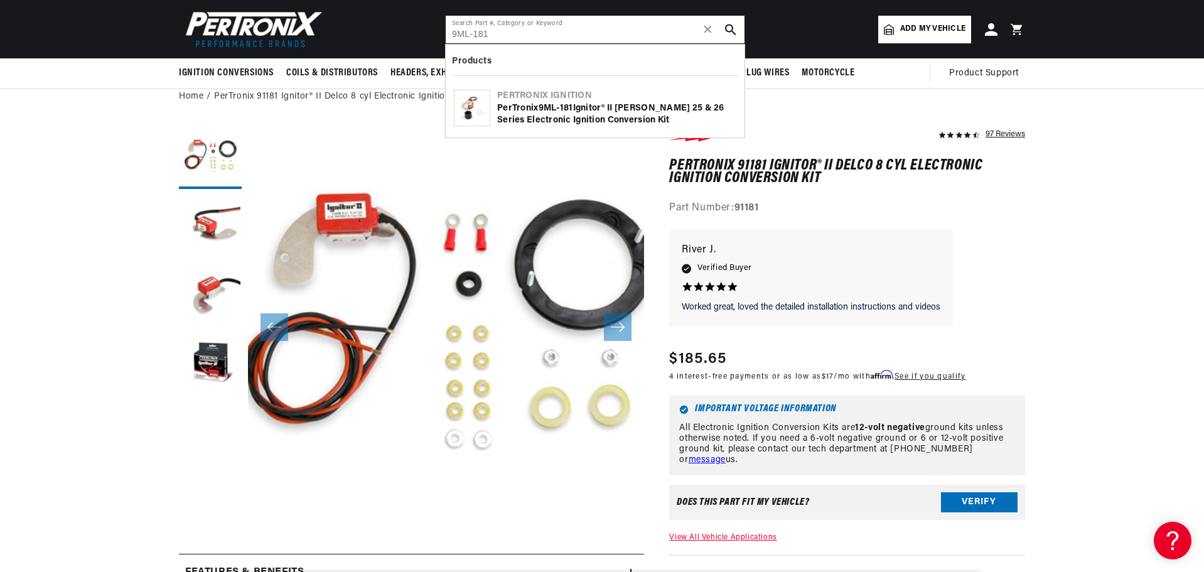
type input "9ML-181"
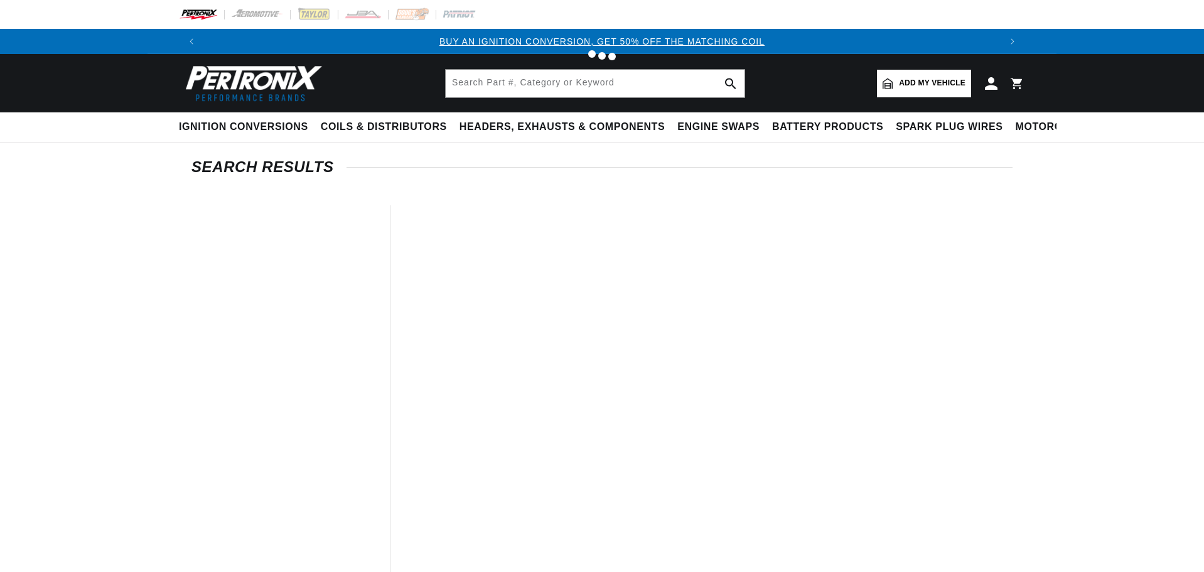
type input "9ML-181"
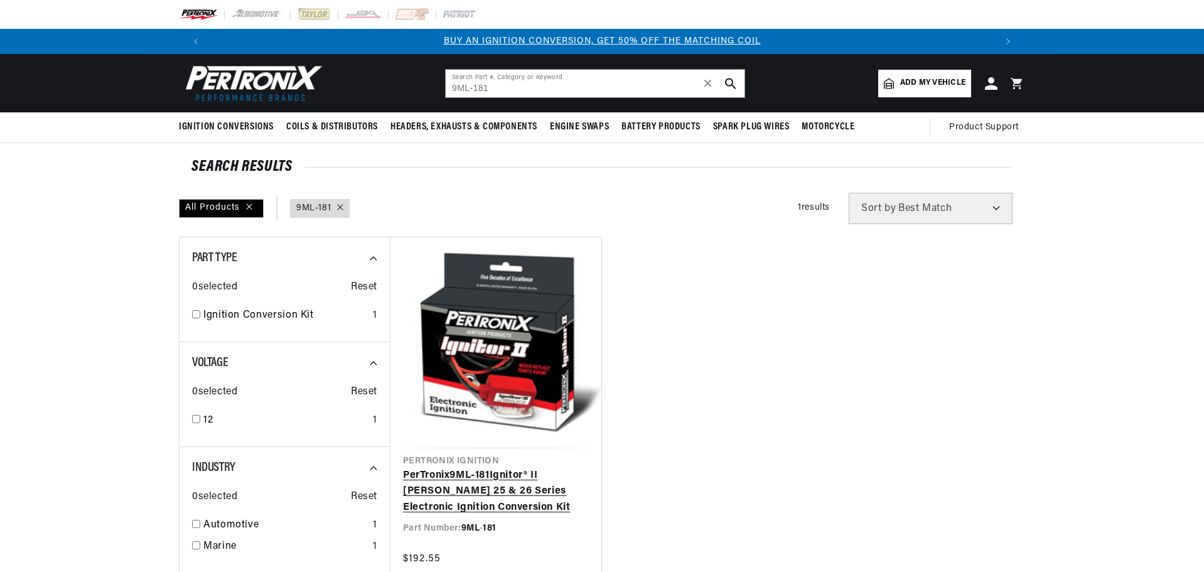
click at [501, 493] on link "PerTronix 9ML - 181 Ignitor® II [PERSON_NAME] 25 & 26 Series Electronic Ignitio…" at bounding box center [496, 492] width 186 height 48
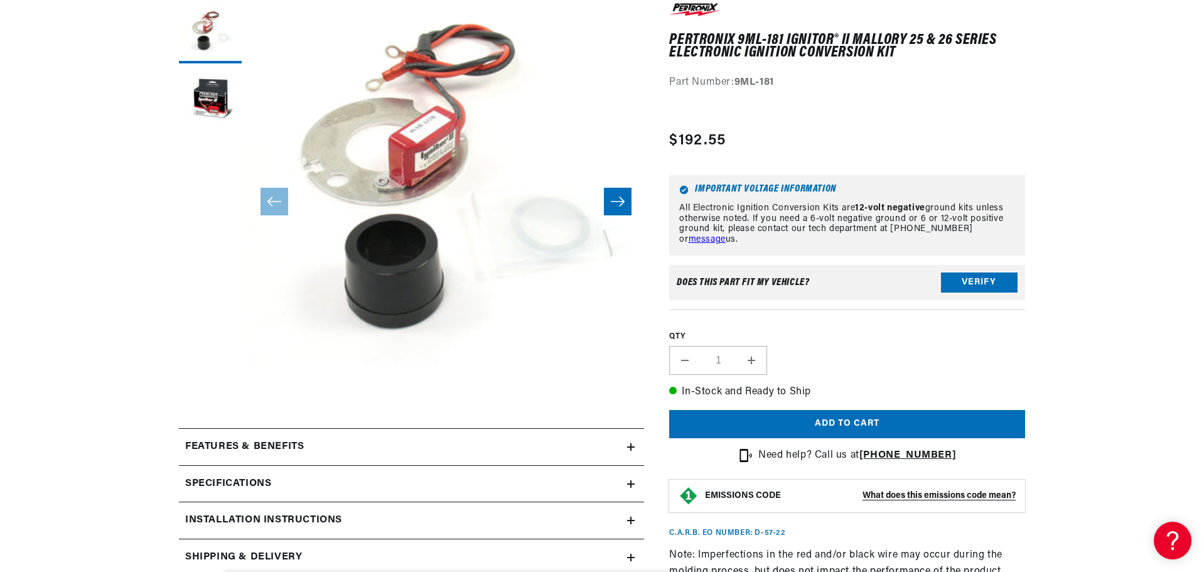
scroll to position [40, 0]
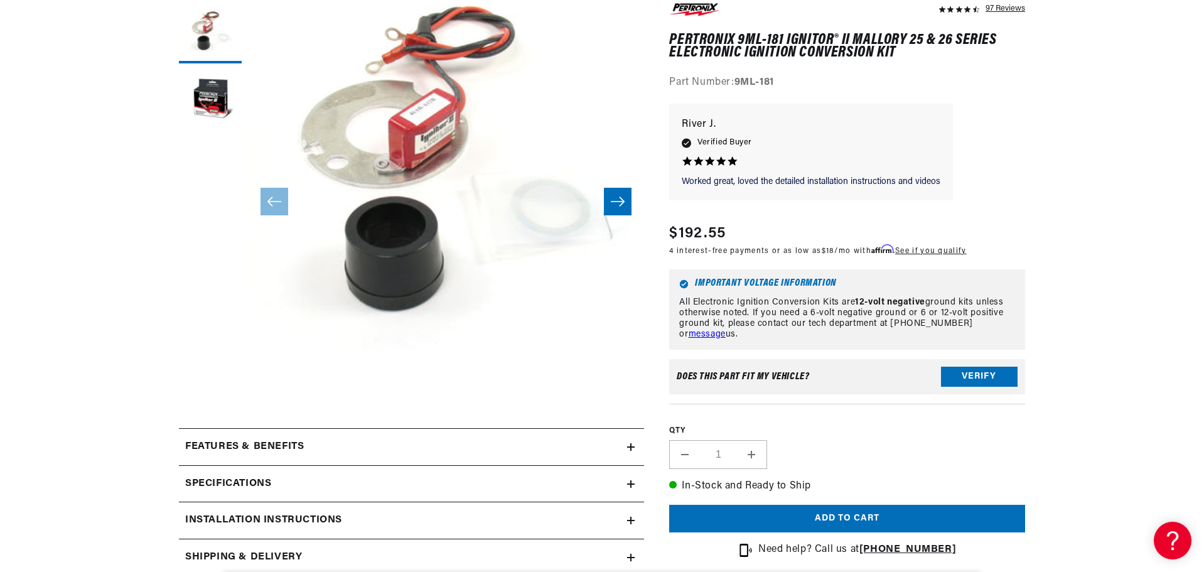
click at [403, 512] on div "Installation instructions" at bounding box center [403, 520] width 448 height 16
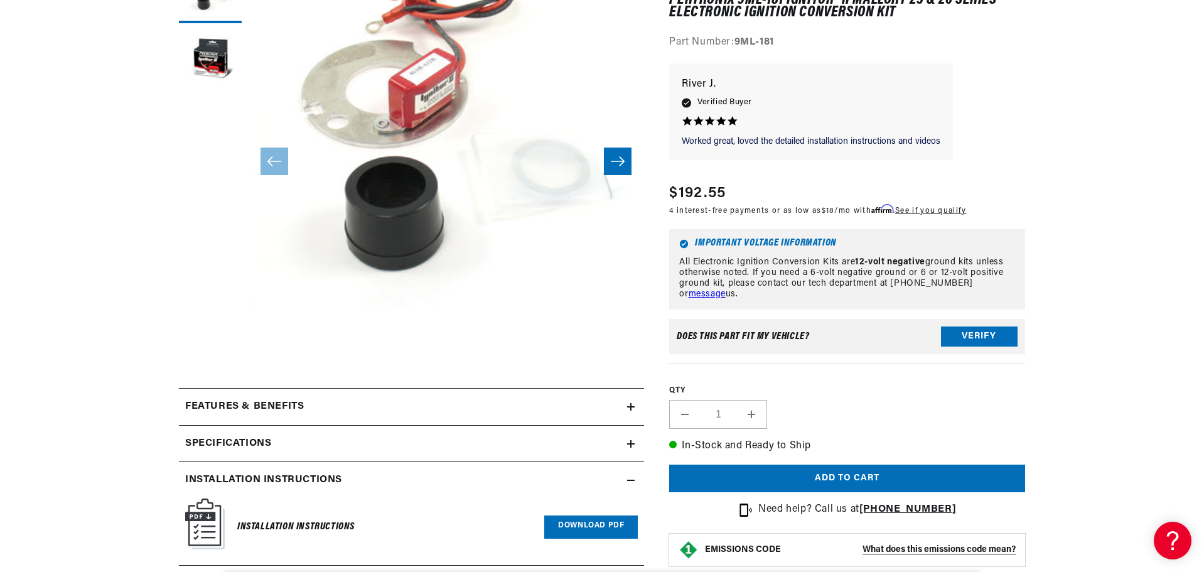
scroll to position [251, 0]
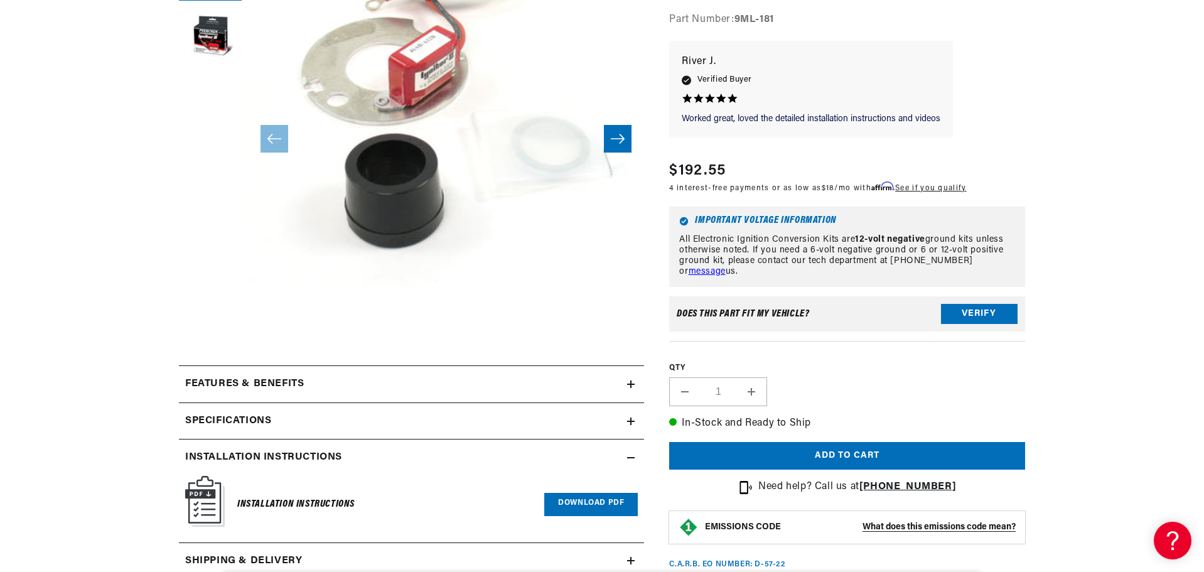
click at [576, 499] on link "Download PDF" at bounding box center [591, 504] width 94 height 23
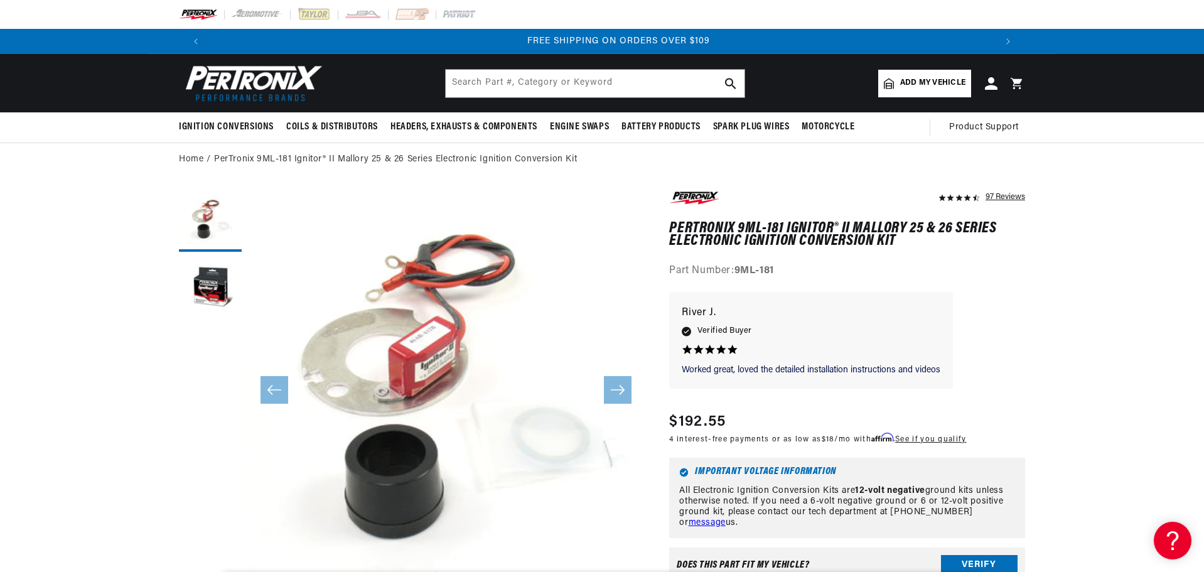
scroll to position [0, 1568]
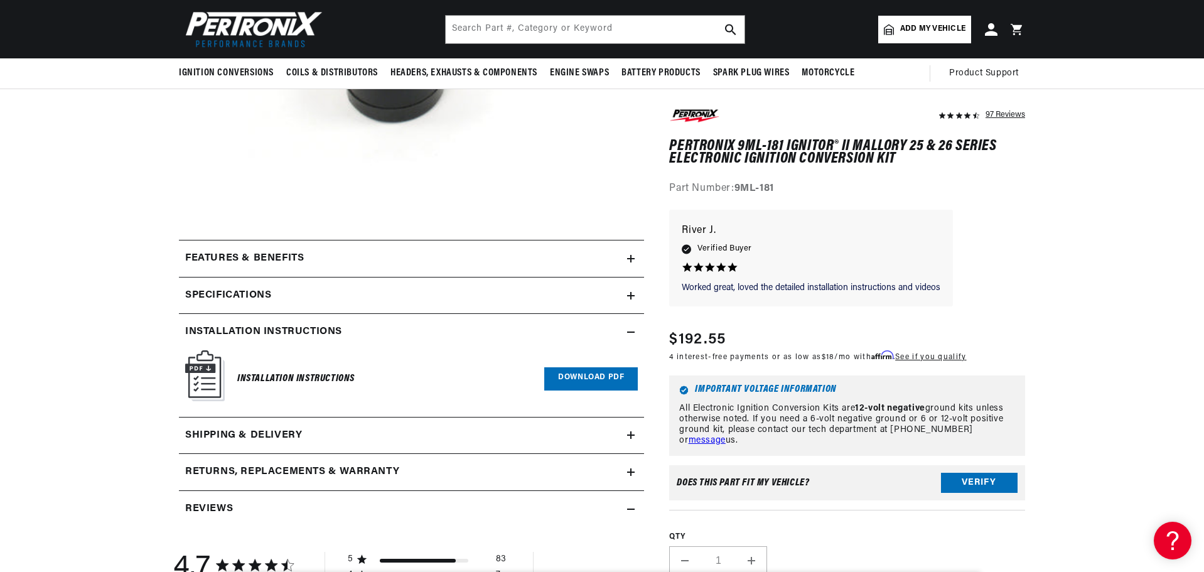
scroll to position [0, 2]
click at [553, 29] on input "text" at bounding box center [595, 30] width 299 height 28
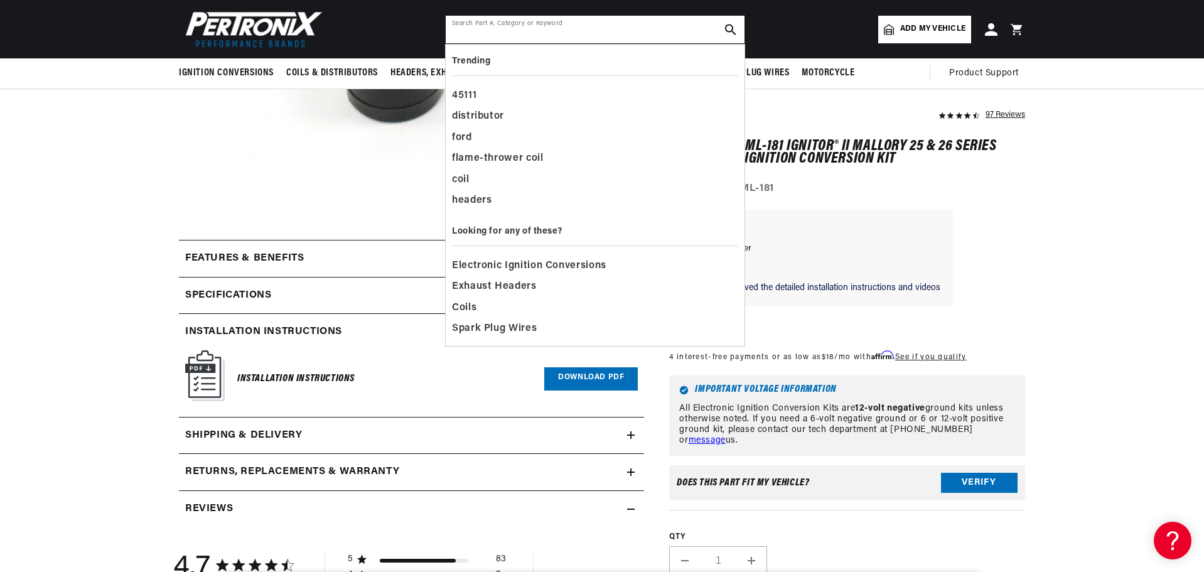
scroll to position [0, 1568]
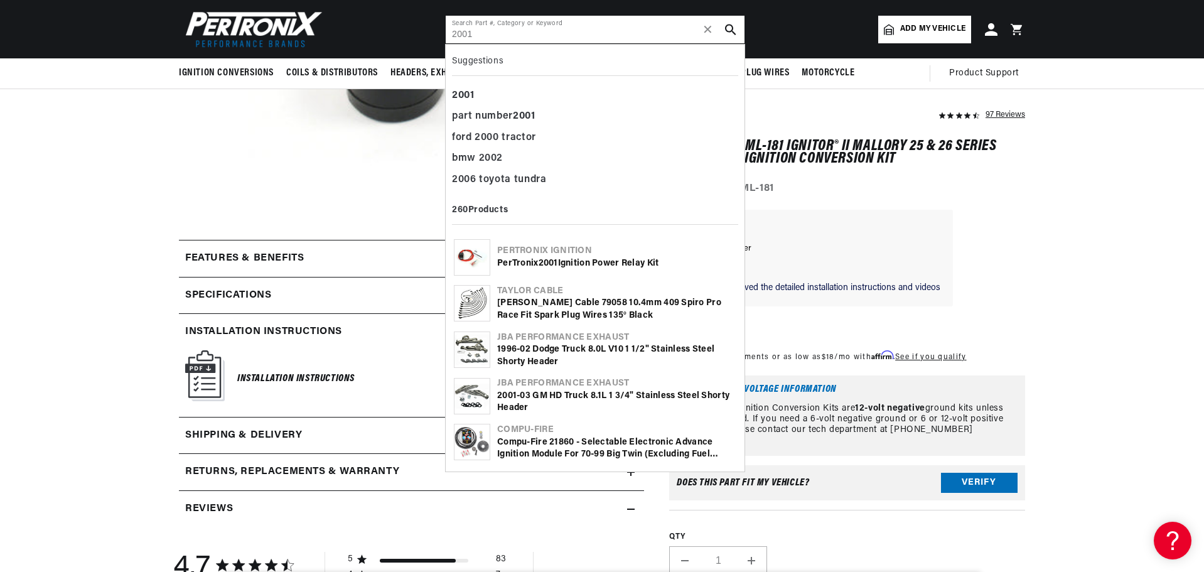
type input "2001"
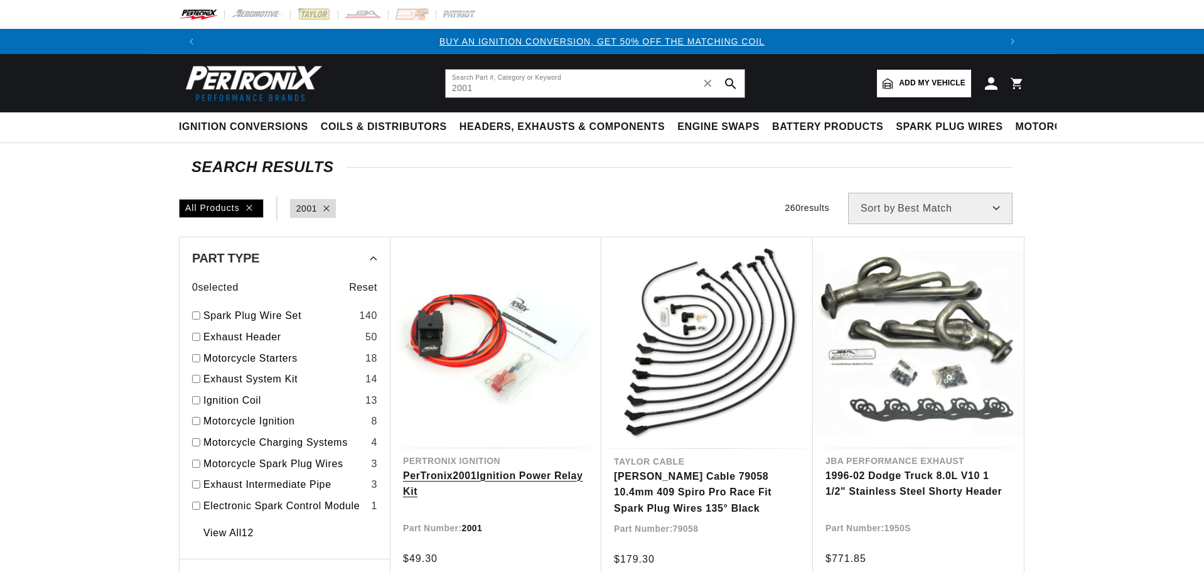
click at [463, 478] on link "PerTronix 2001 Ignition Power Relay Kit" at bounding box center [496, 484] width 186 height 32
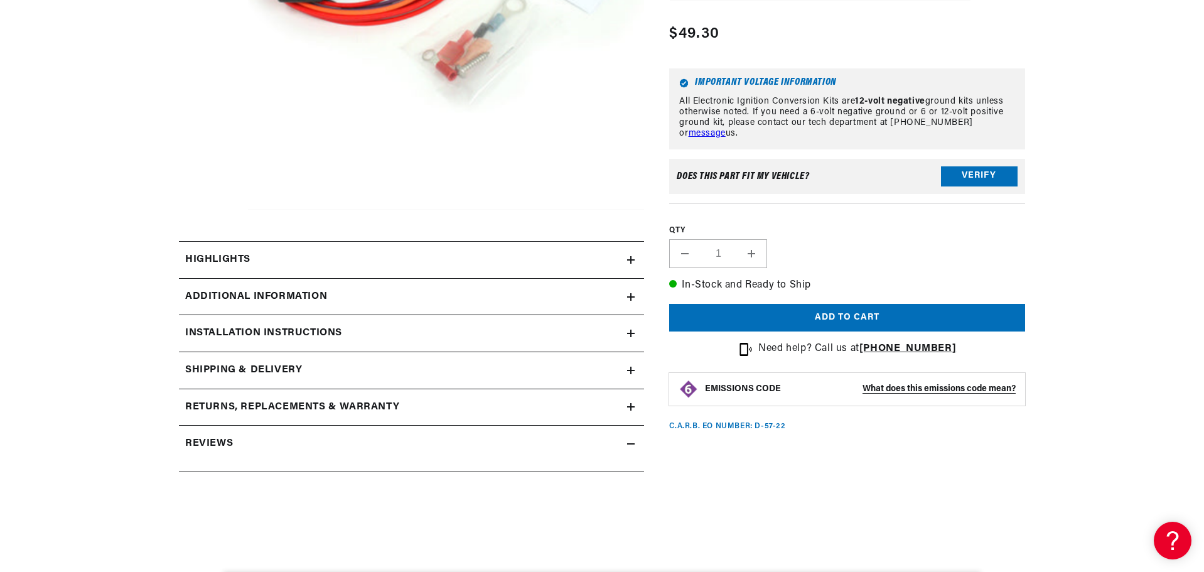
scroll to position [377, 0]
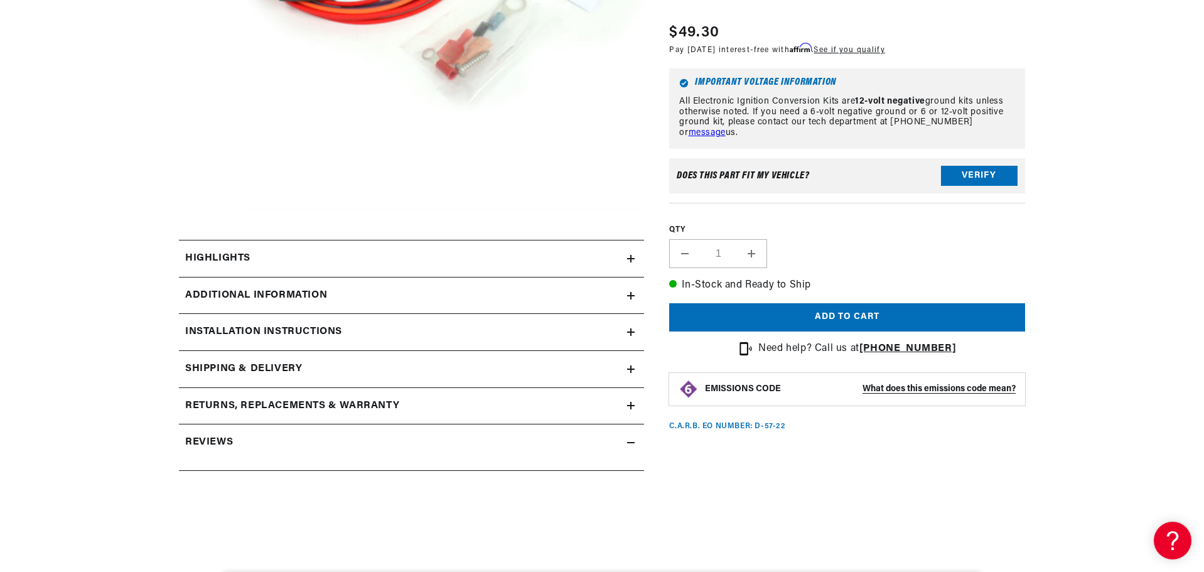
click at [585, 334] on div "Installation instructions" at bounding box center [403, 332] width 448 height 16
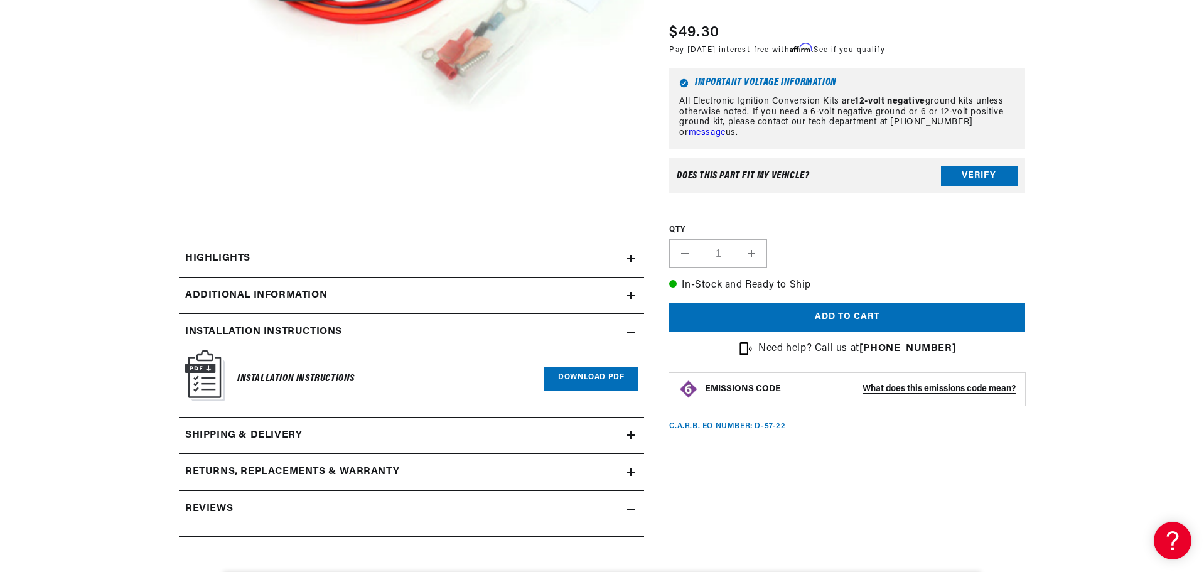
click at [569, 380] on link "Download PDF" at bounding box center [591, 378] width 94 height 23
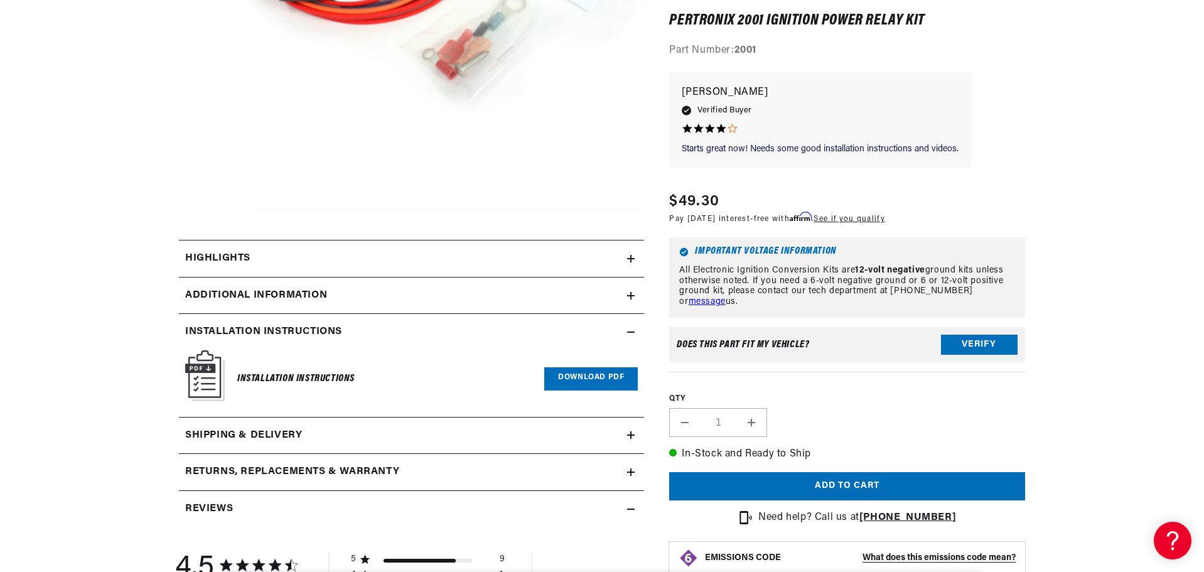
scroll to position [0, 784]
